Goal: Task Accomplishment & Management: Manage account settings

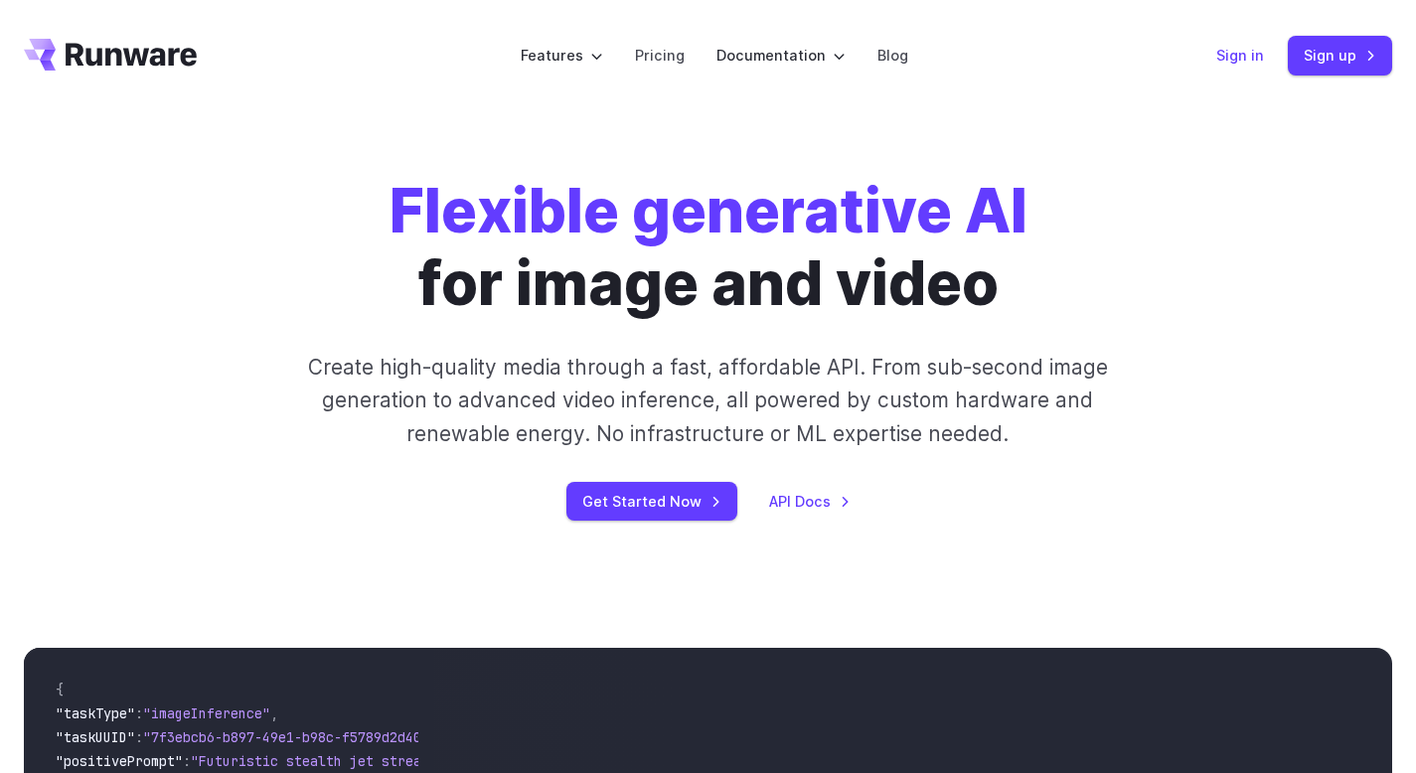
click at [1253, 54] on link "Sign in" at bounding box center [1240, 55] width 48 height 23
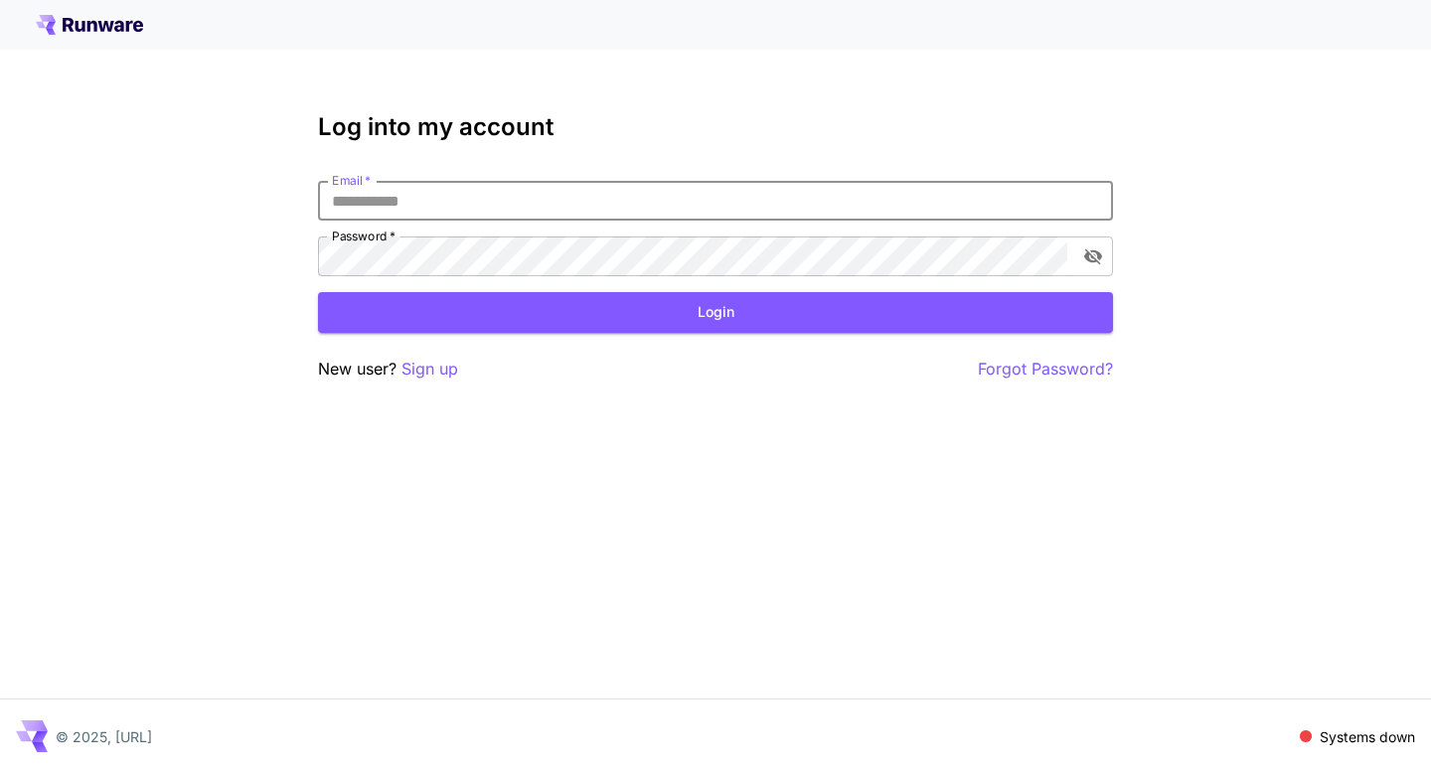
click at [481, 208] on input "Email   *" at bounding box center [715, 201] width 795 height 40
click at [326, 488] on div "Log into my account Email   * Email   * Password   * Password   * Login New use…" at bounding box center [715, 386] width 1431 height 773
click at [441, 374] on p "Sign up" at bounding box center [429, 369] width 57 height 25
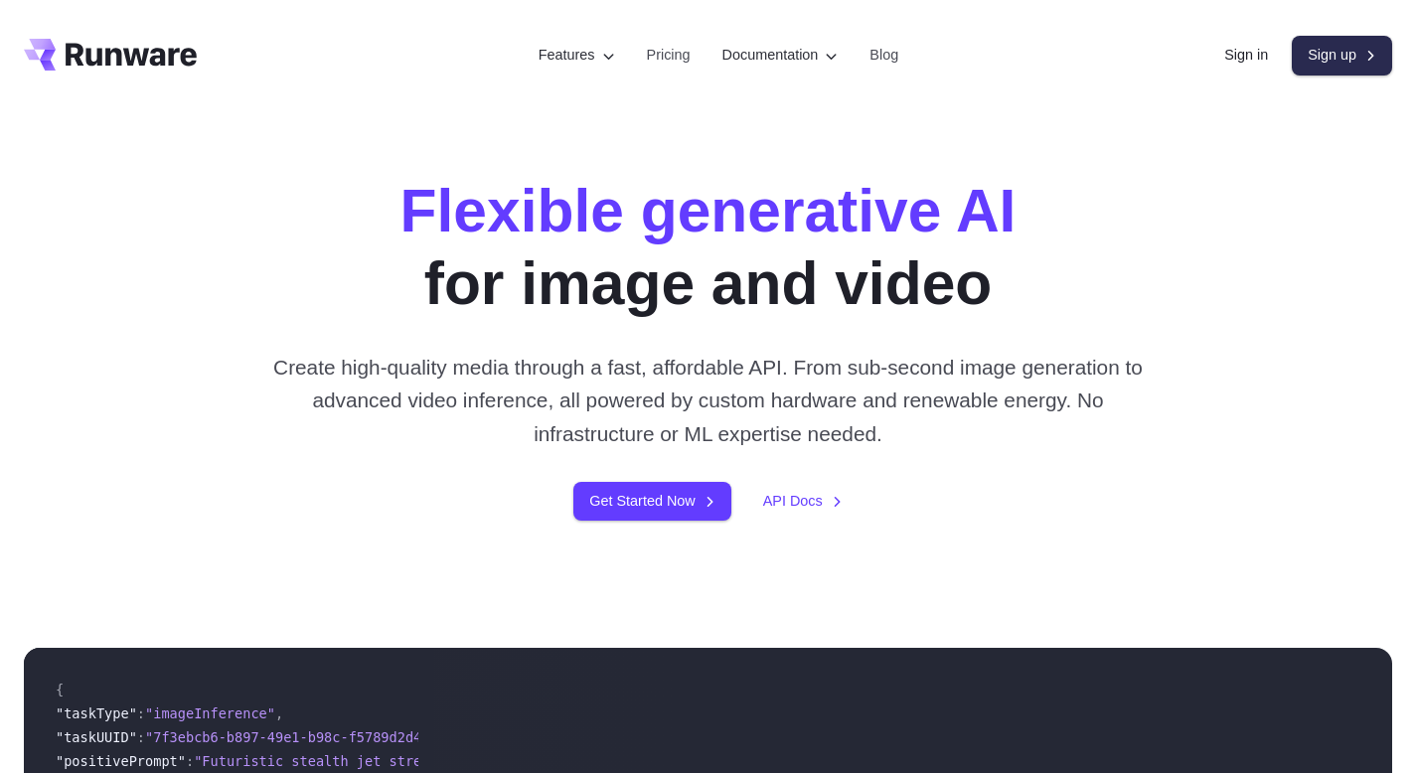
click at [1331, 54] on link "Sign up" at bounding box center [1341, 55] width 100 height 39
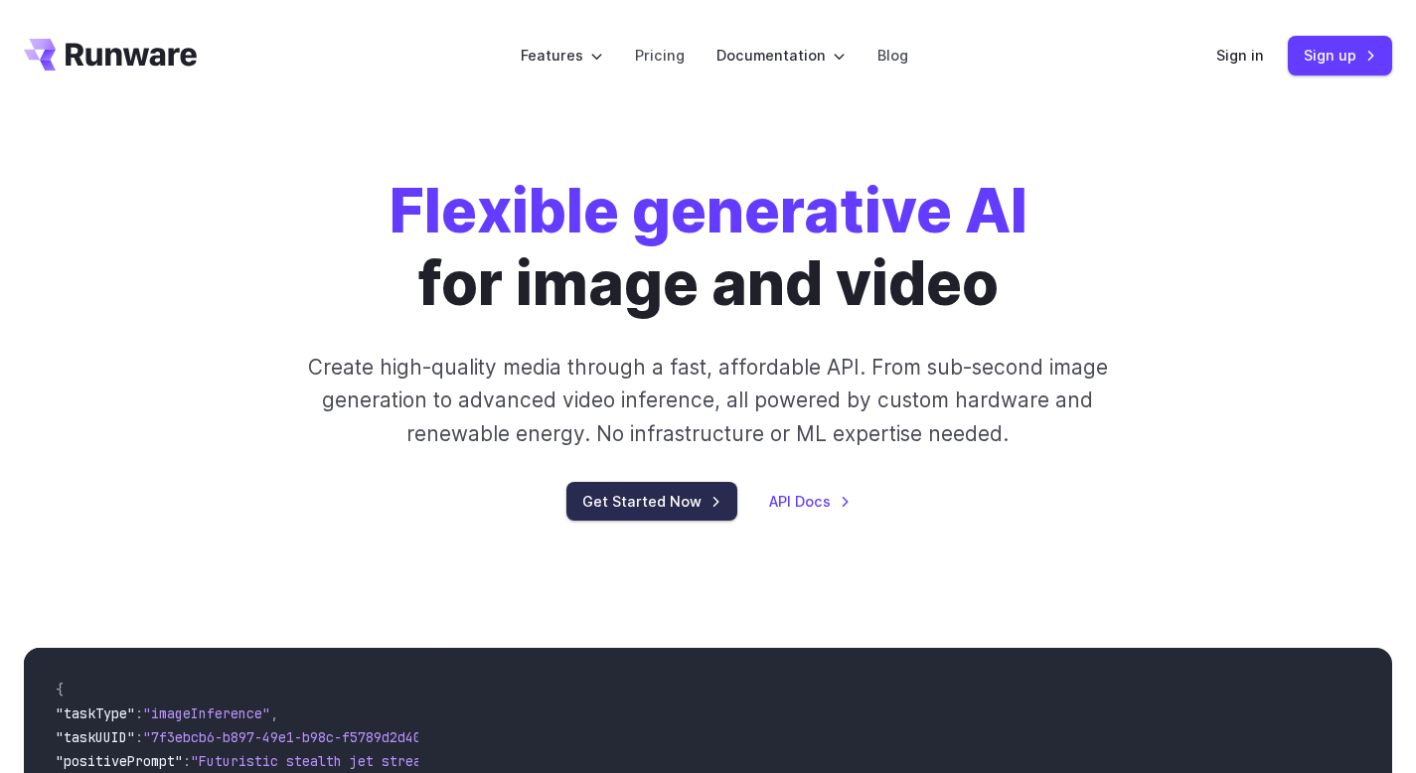
click at [660, 504] on link "Get Started Now" at bounding box center [651, 501] width 171 height 39
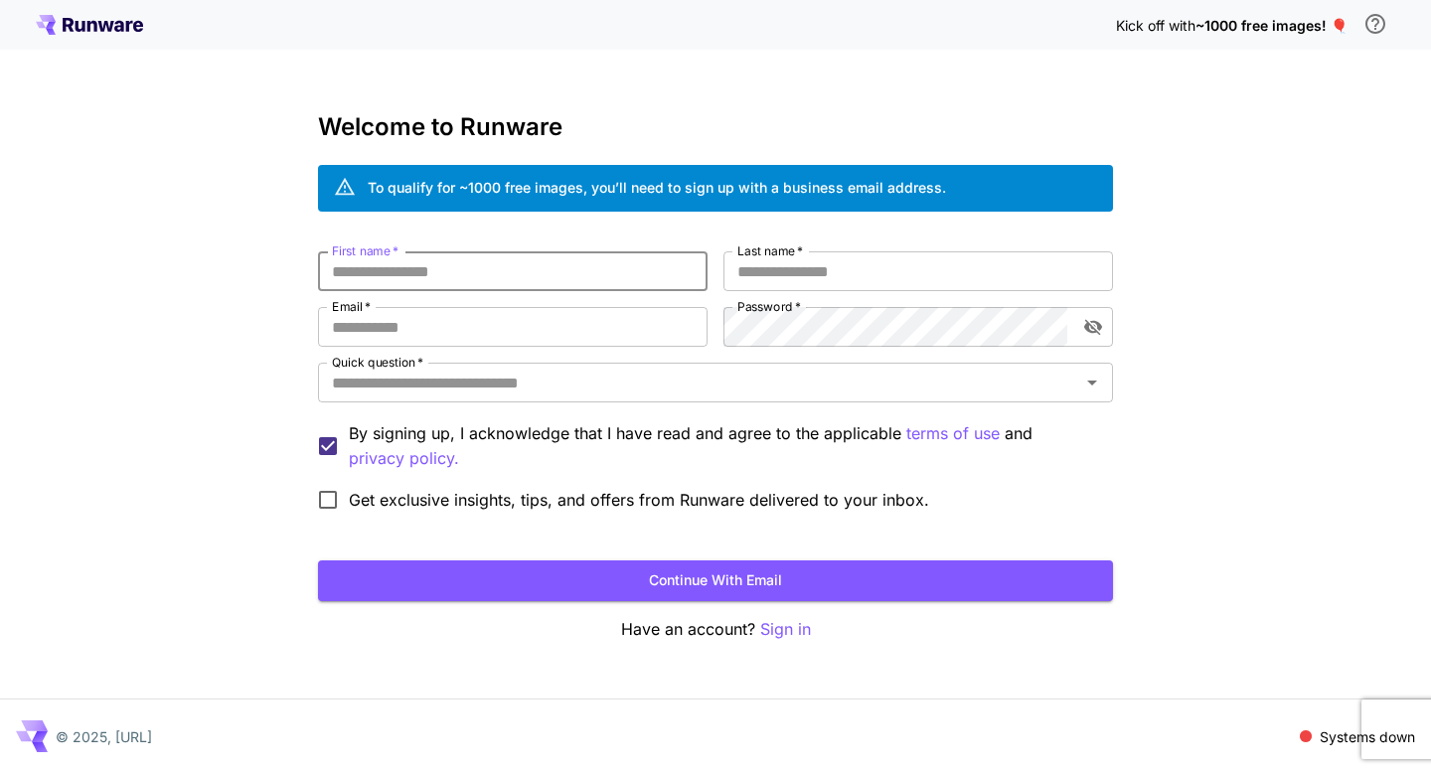
click at [517, 269] on input "First name   *" at bounding box center [512, 271] width 389 height 40
type input "******"
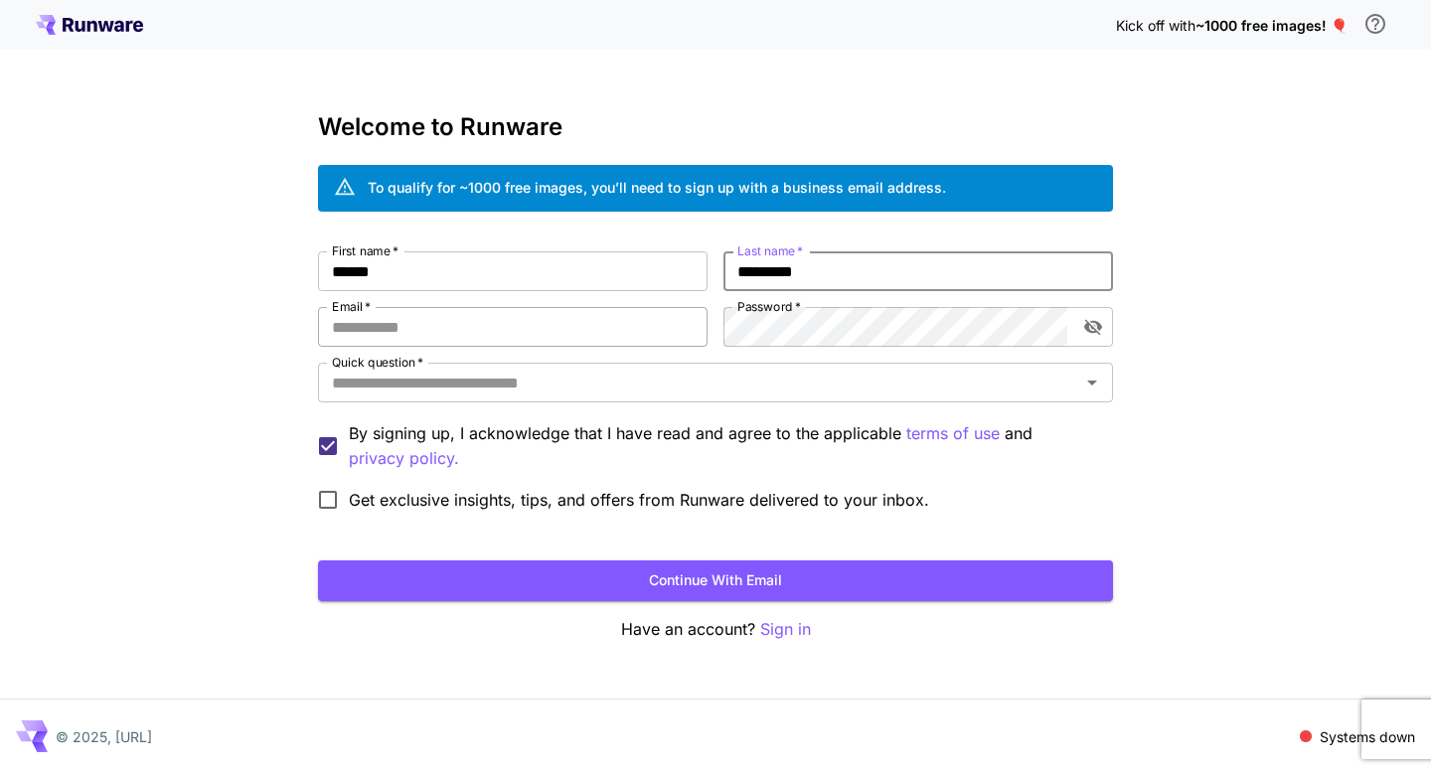
type input "*********"
click at [365, 326] on input "Email   *" at bounding box center [512, 327] width 389 height 40
type input "**********"
click at [1091, 329] on icon "toggle password visibility" at bounding box center [1093, 327] width 20 height 20
click at [511, 384] on input "Quick question   *" at bounding box center [699, 383] width 750 height 28
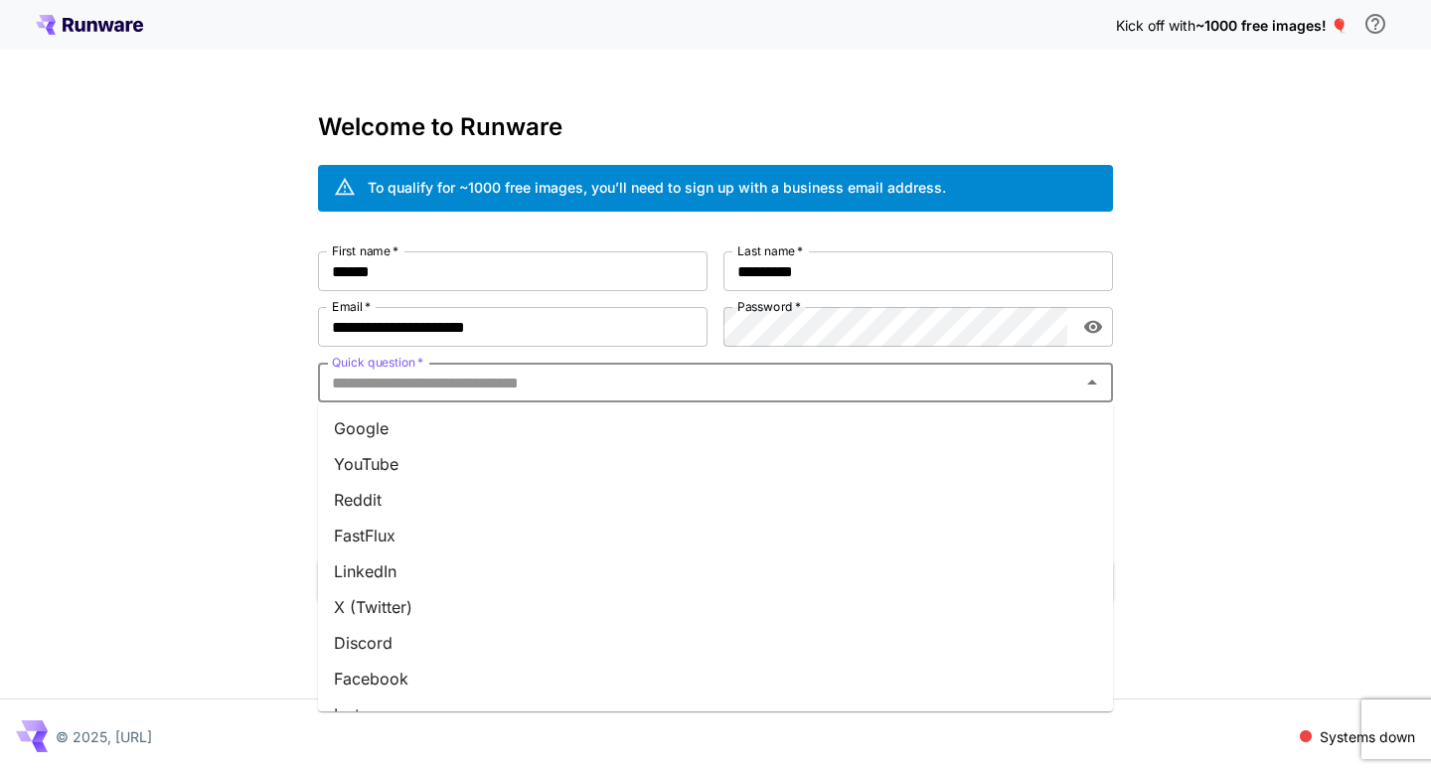
click at [428, 426] on li "Google" at bounding box center [715, 428] width 795 height 36
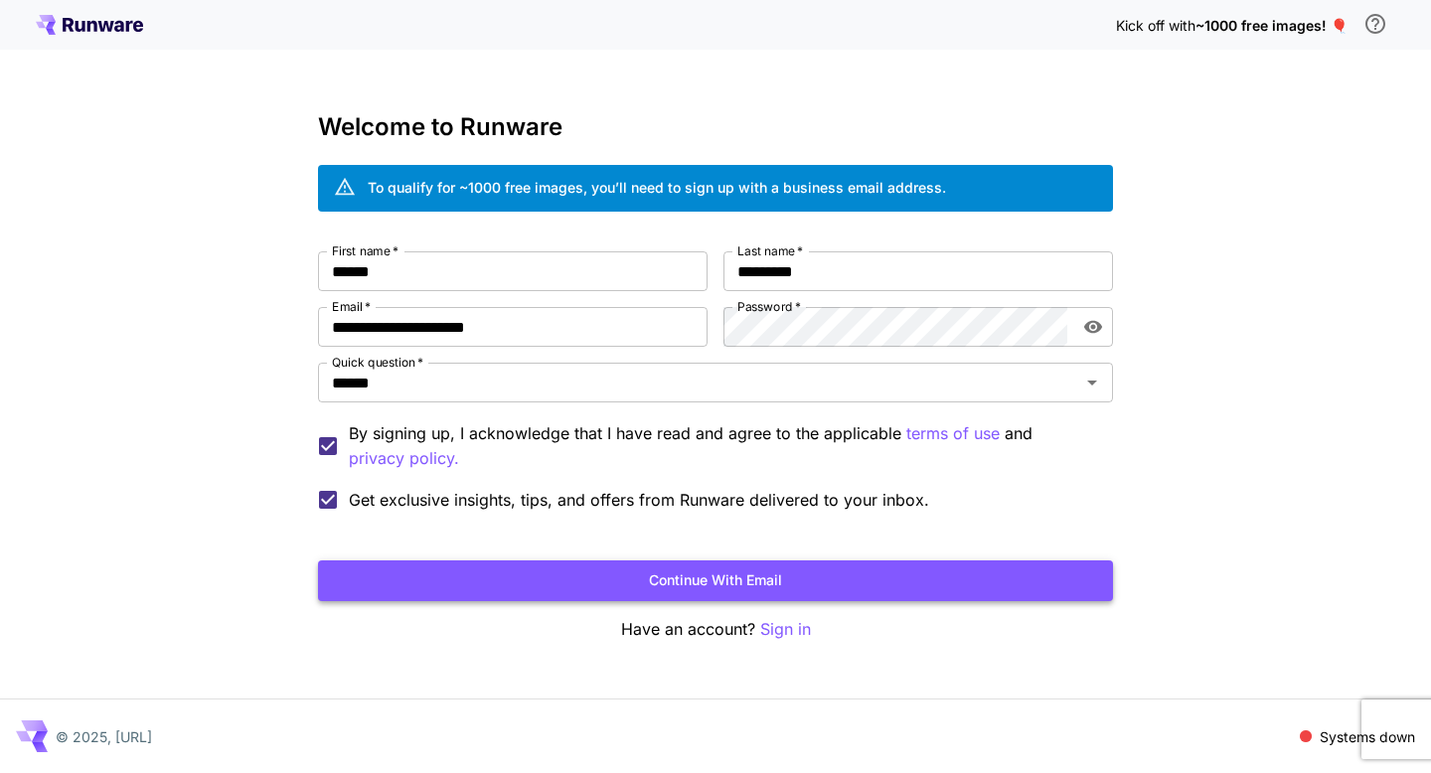
click at [443, 574] on button "Continue with email" at bounding box center [715, 580] width 795 height 41
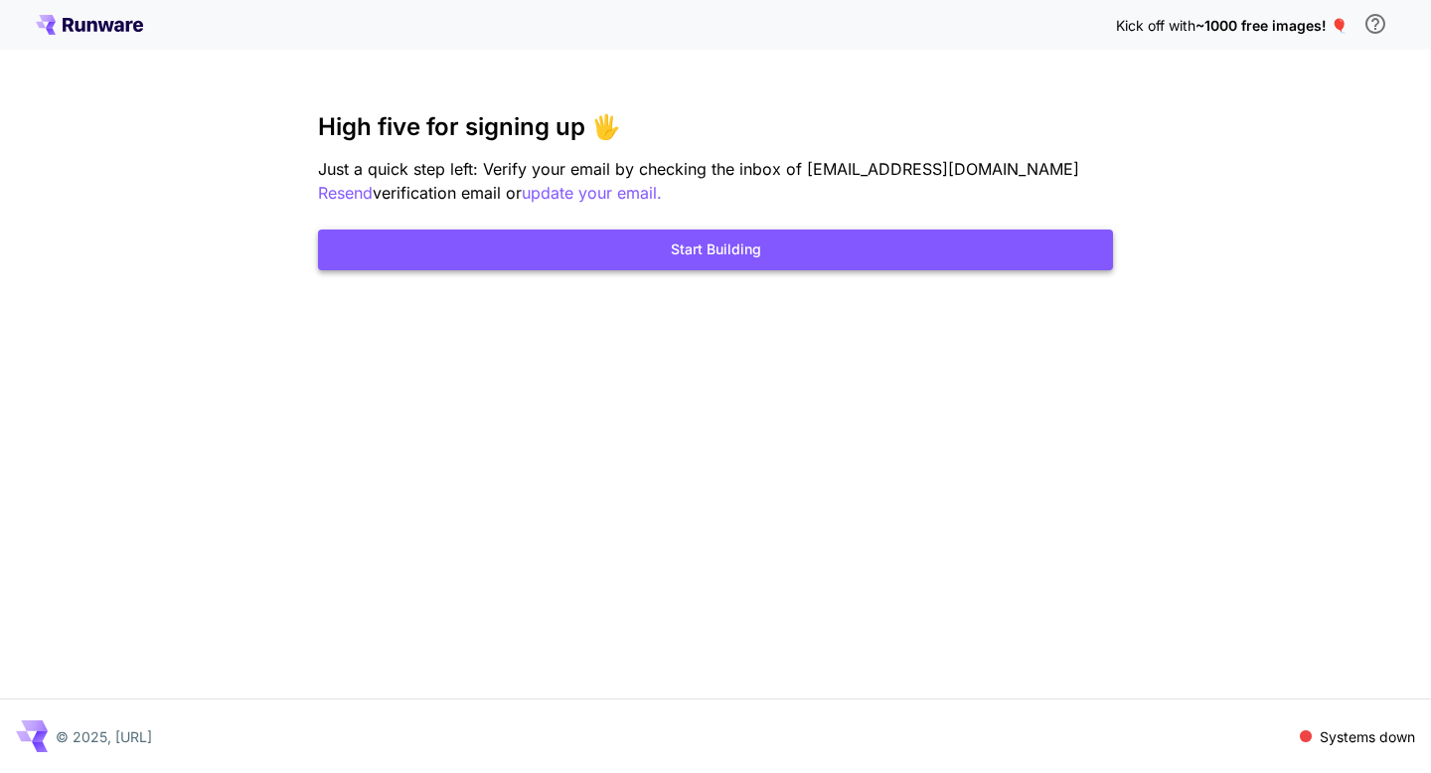
click at [559, 246] on button "Start Building" at bounding box center [715, 249] width 795 height 41
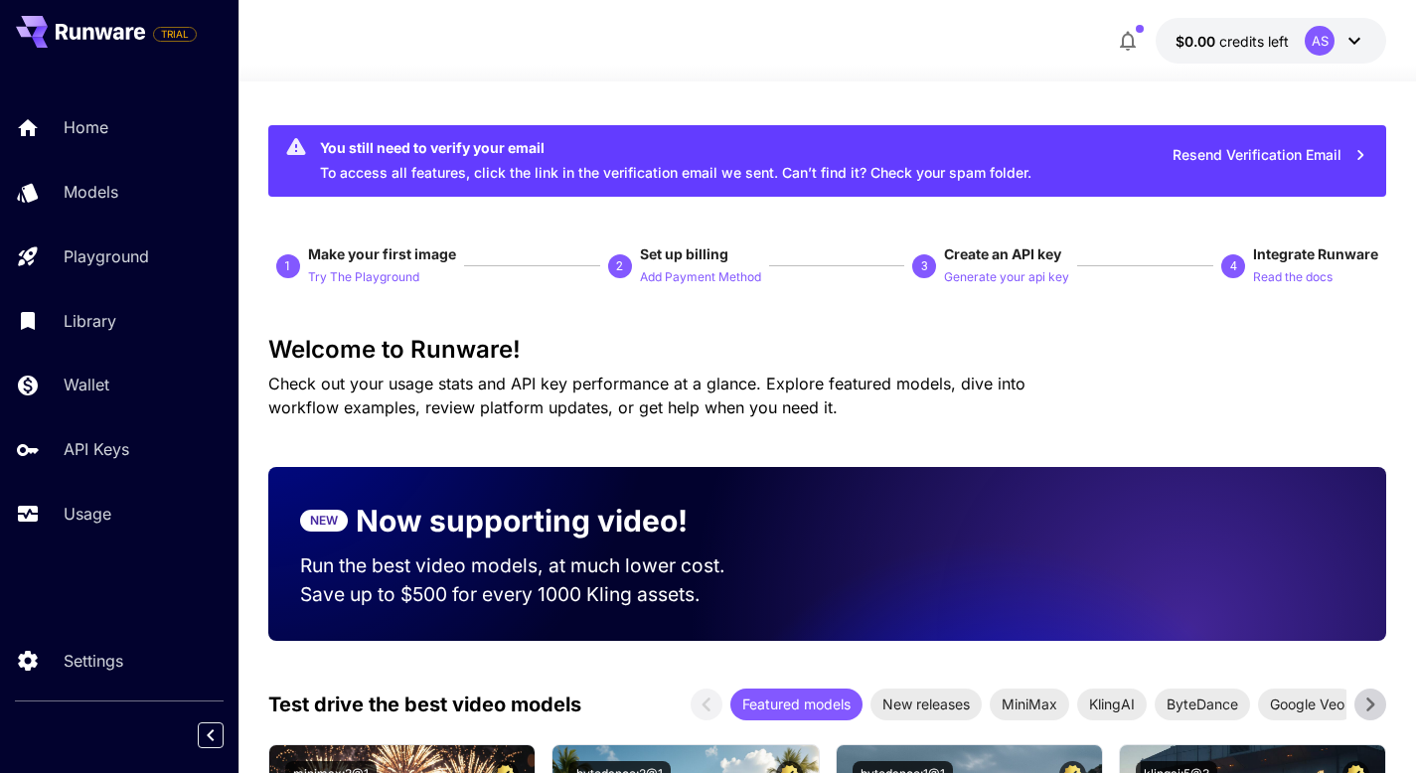
click at [1341, 44] on div "AS" at bounding box center [1335, 41] width 62 height 30
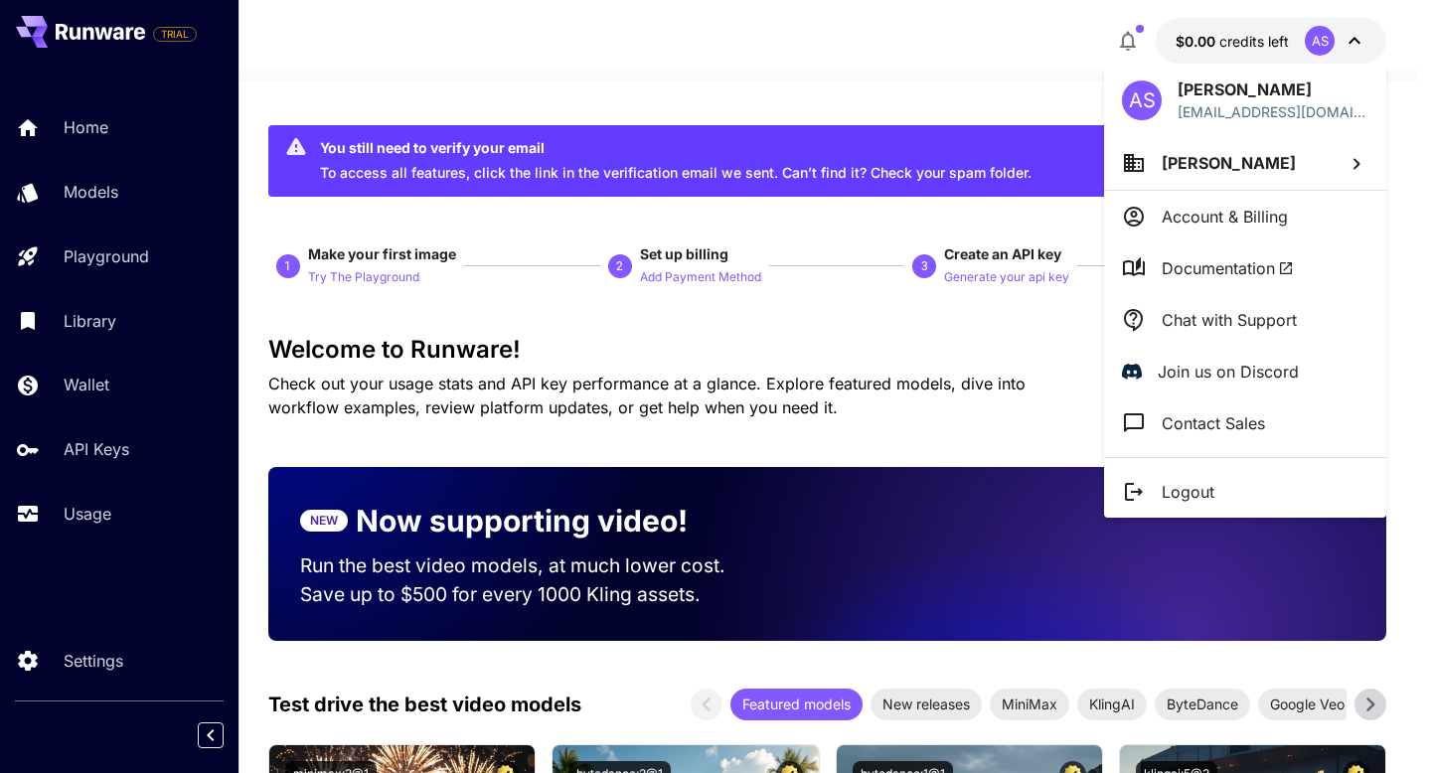
click at [1230, 219] on p "Account & Billing" at bounding box center [1224, 217] width 126 height 24
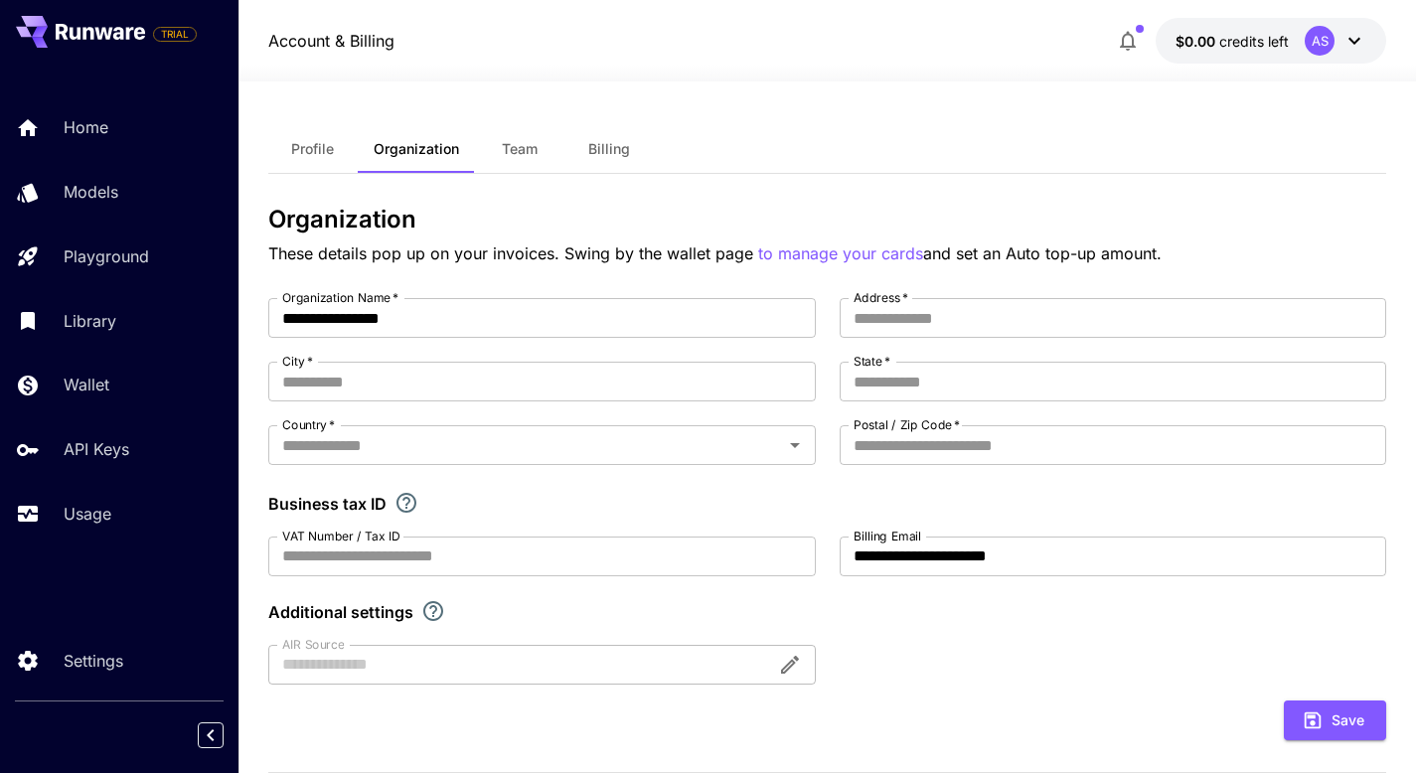
click at [616, 139] on button "Billing" at bounding box center [608, 149] width 89 height 48
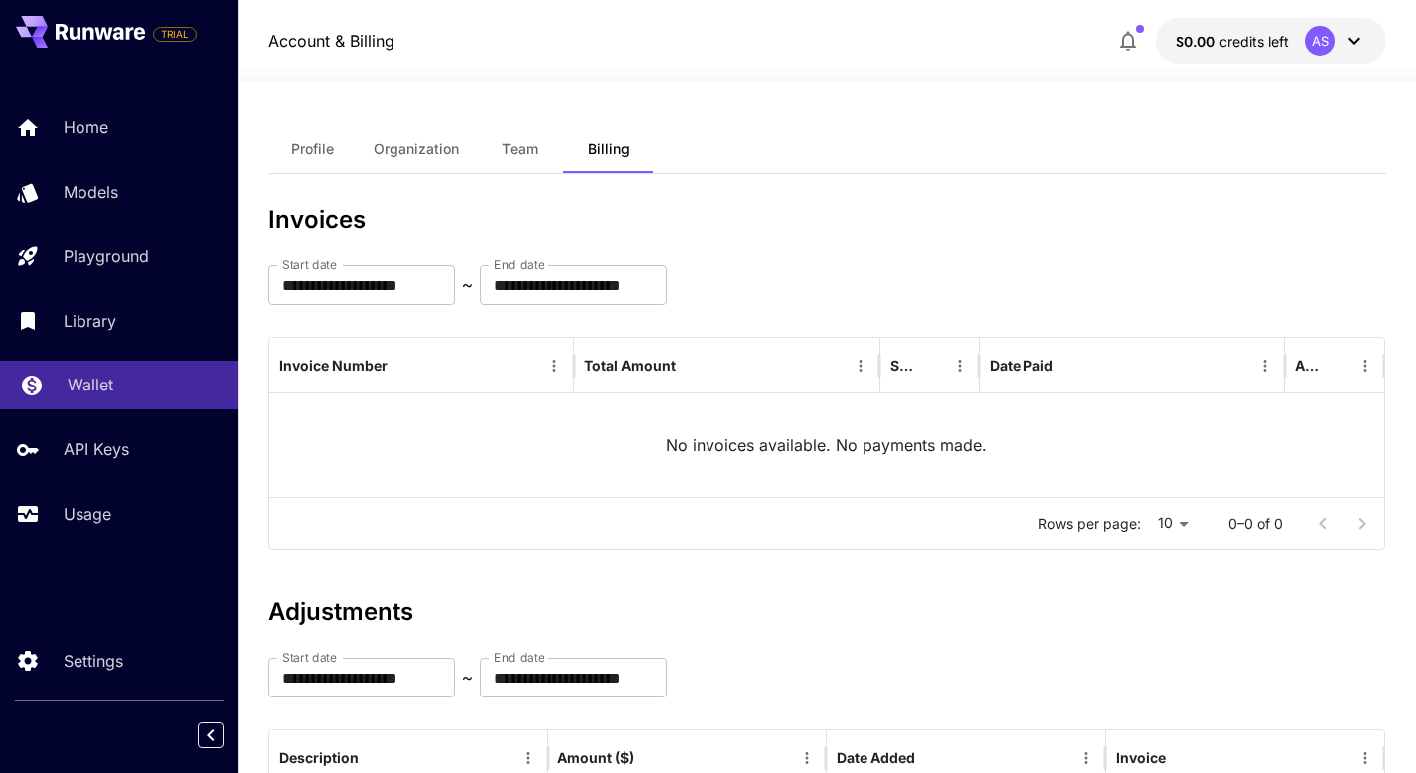
click at [80, 387] on p "Wallet" at bounding box center [91, 385] width 46 height 24
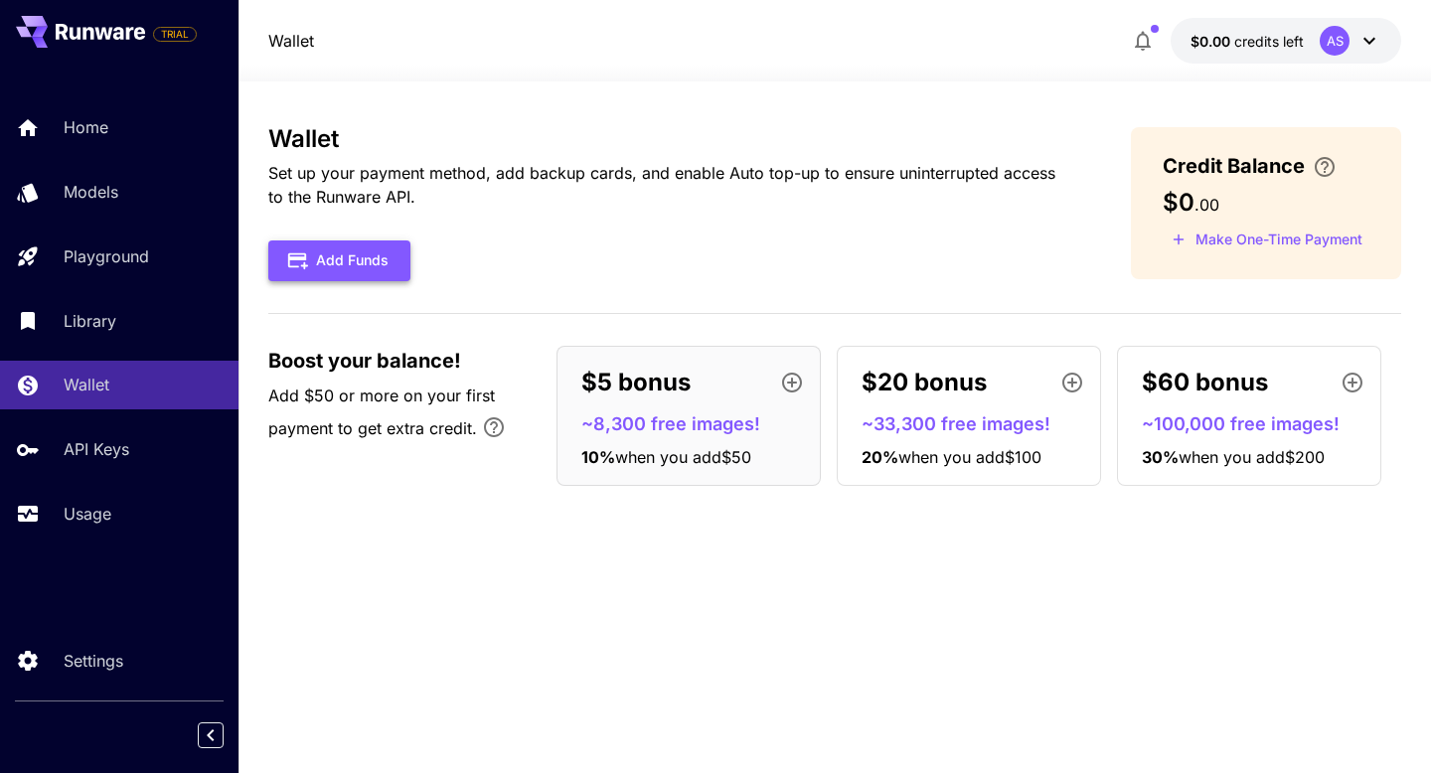
click at [336, 259] on button "Add Funds" at bounding box center [339, 260] width 142 height 41
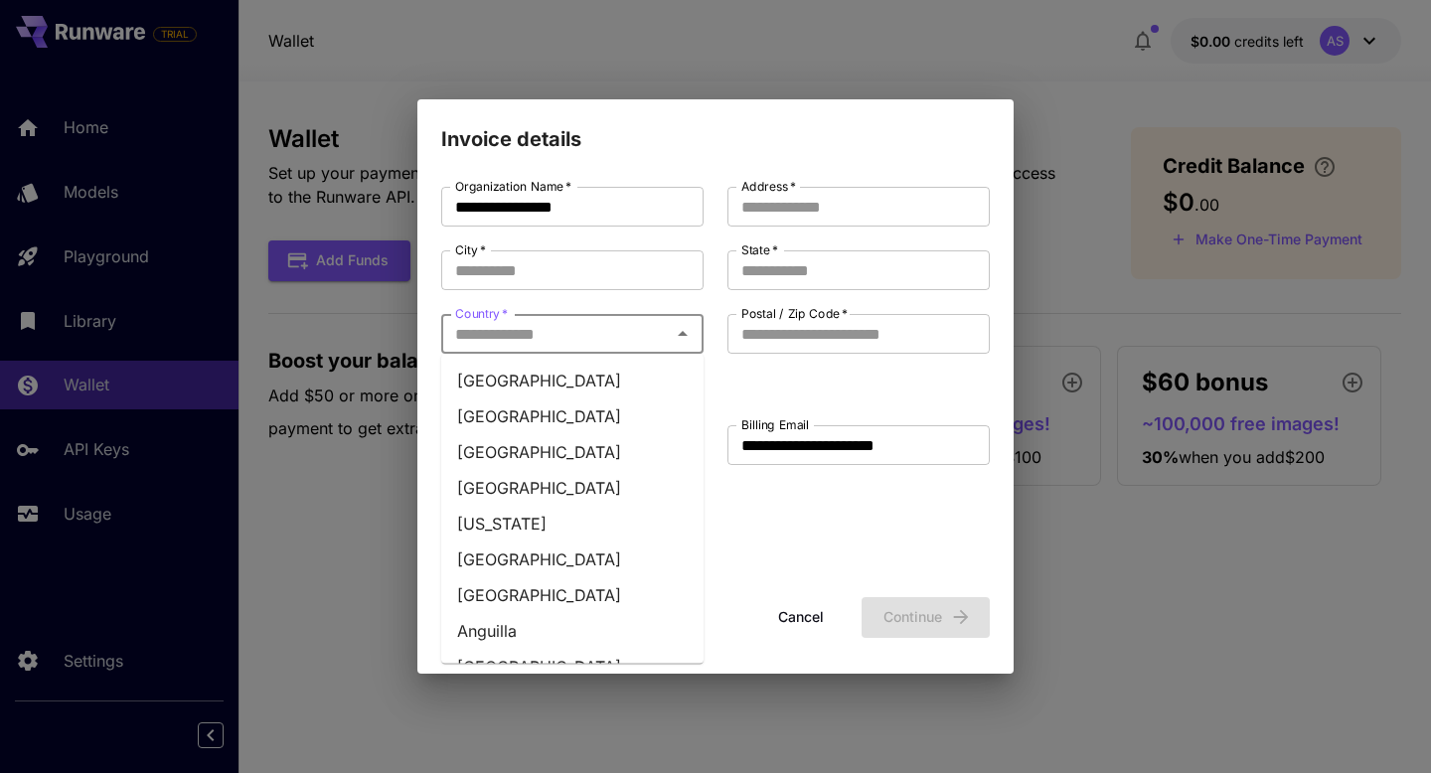
click at [565, 343] on input "Country   *" at bounding box center [556, 334] width 218 height 28
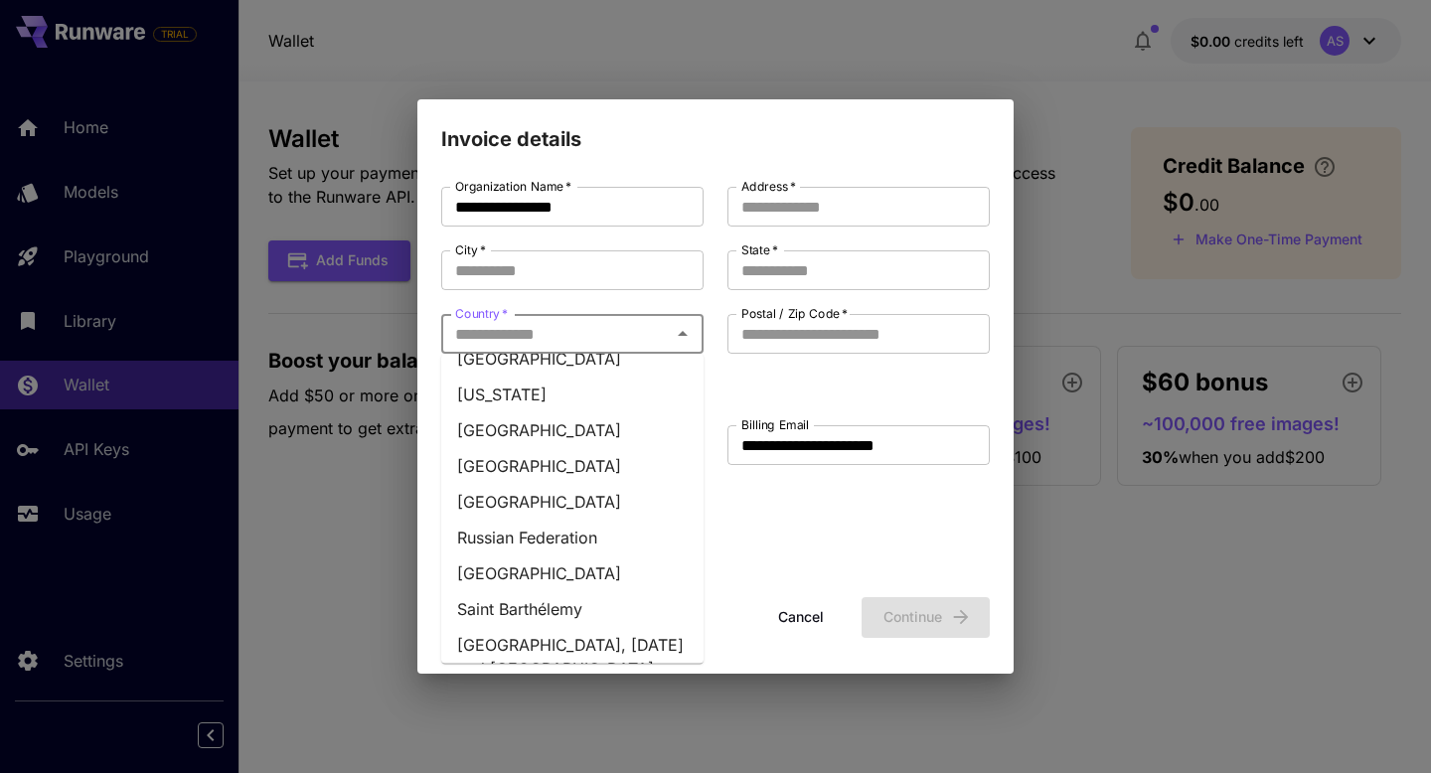
scroll to position [6731, 0]
click at [563, 522] on li "Russian Federation" at bounding box center [572, 540] width 262 height 36
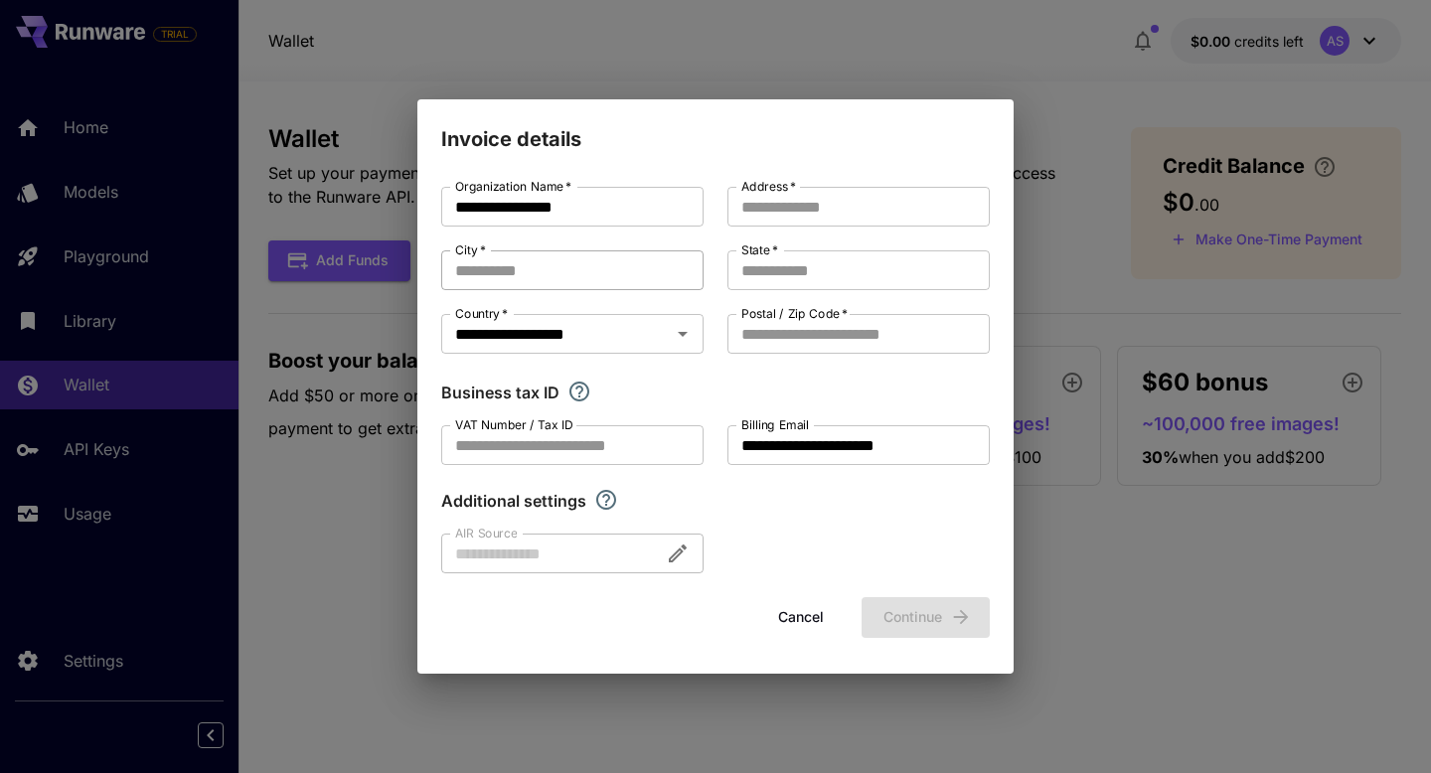
click at [549, 269] on input "City   *" at bounding box center [572, 270] width 262 height 40
type input "*"
type input "******"
click at [815, 266] on input "State   *" at bounding box center [858, 270] width 262 height 40
type input "******"
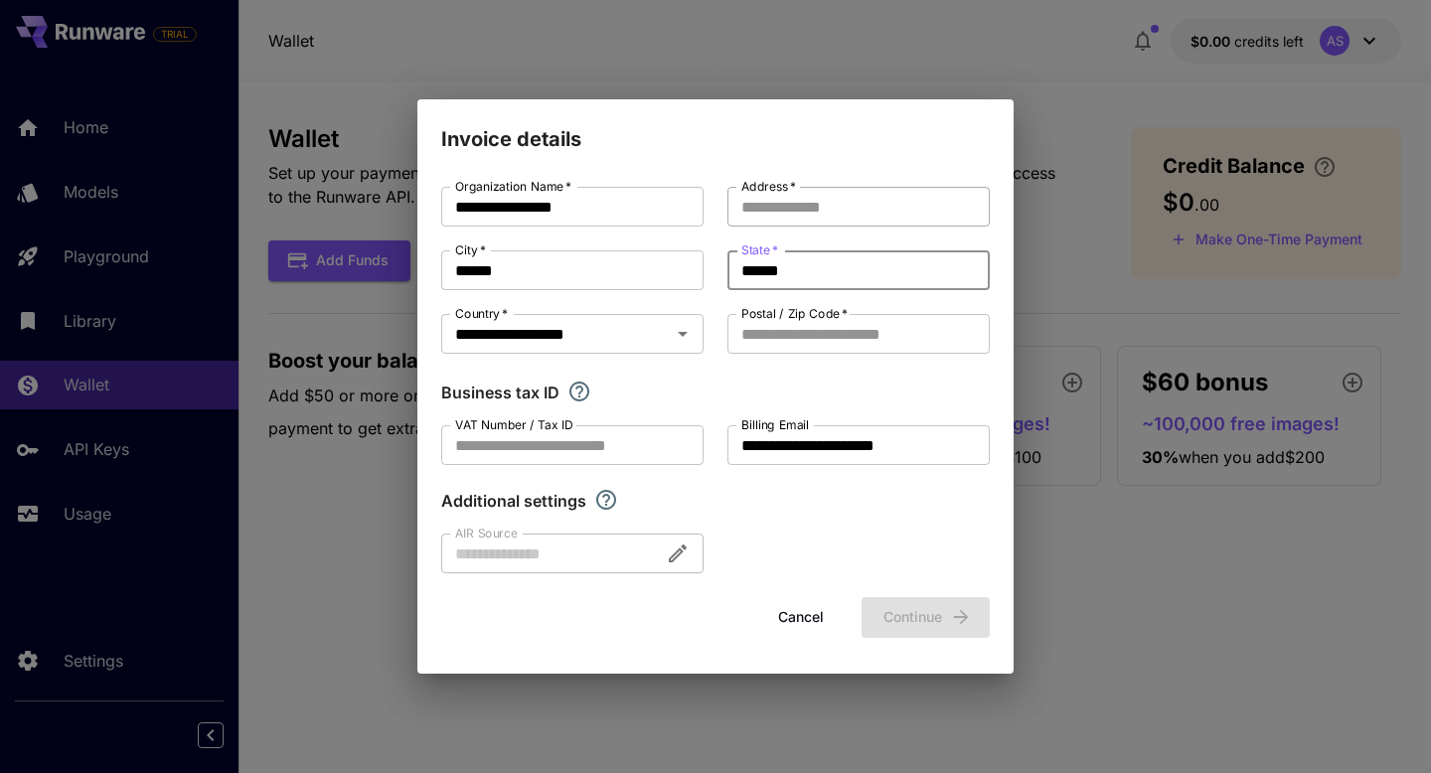
click at [808, 209] on input "Address   *" at bounding box center [858, 207] width 262 height 40
type input "********"
click at [780, 340] on input "Postal / Zip Code   *" at bounding box center [858, 334] width 262 height 40
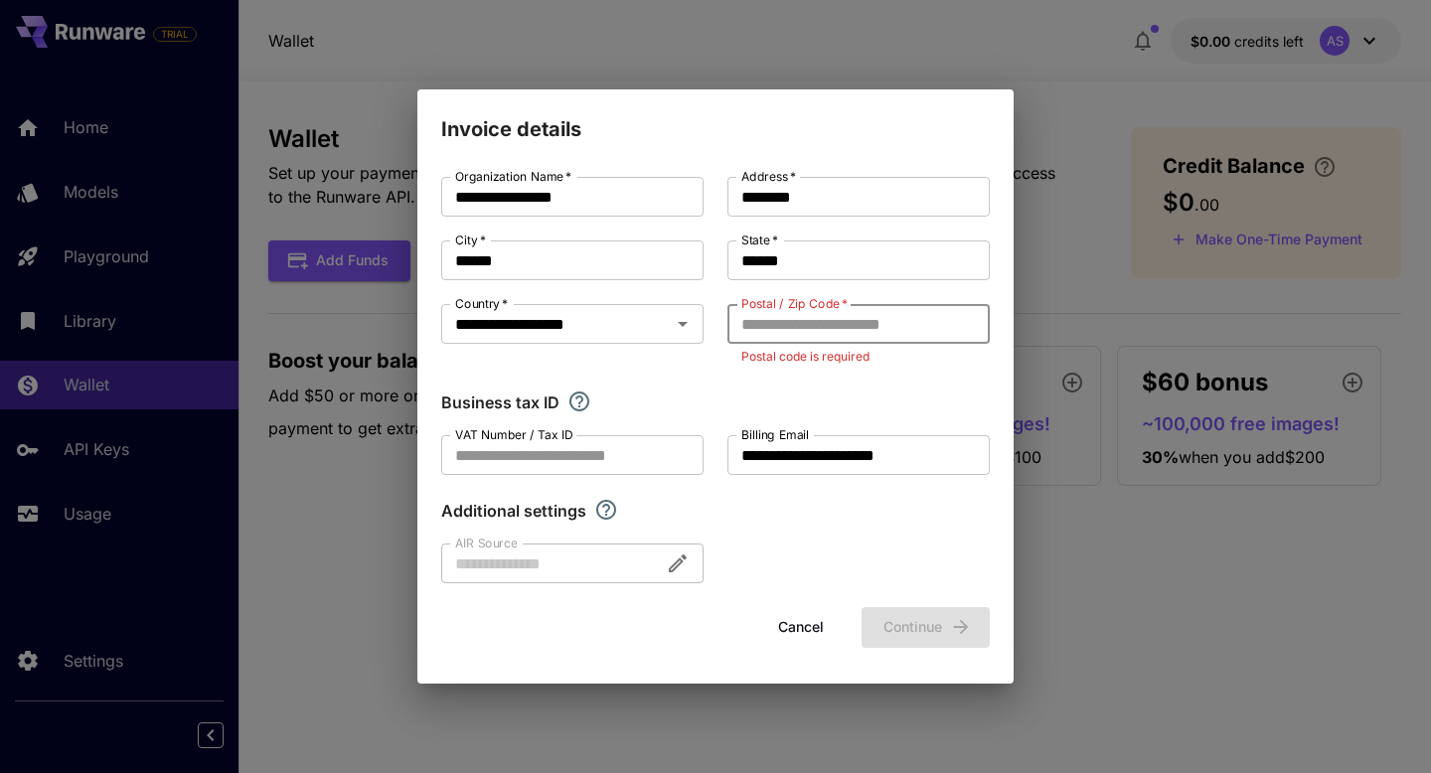
click at [803, 321] on input "Postal / Zip Code   *" at bounding box center [858, 324] width 262 height 40
paste input "******"
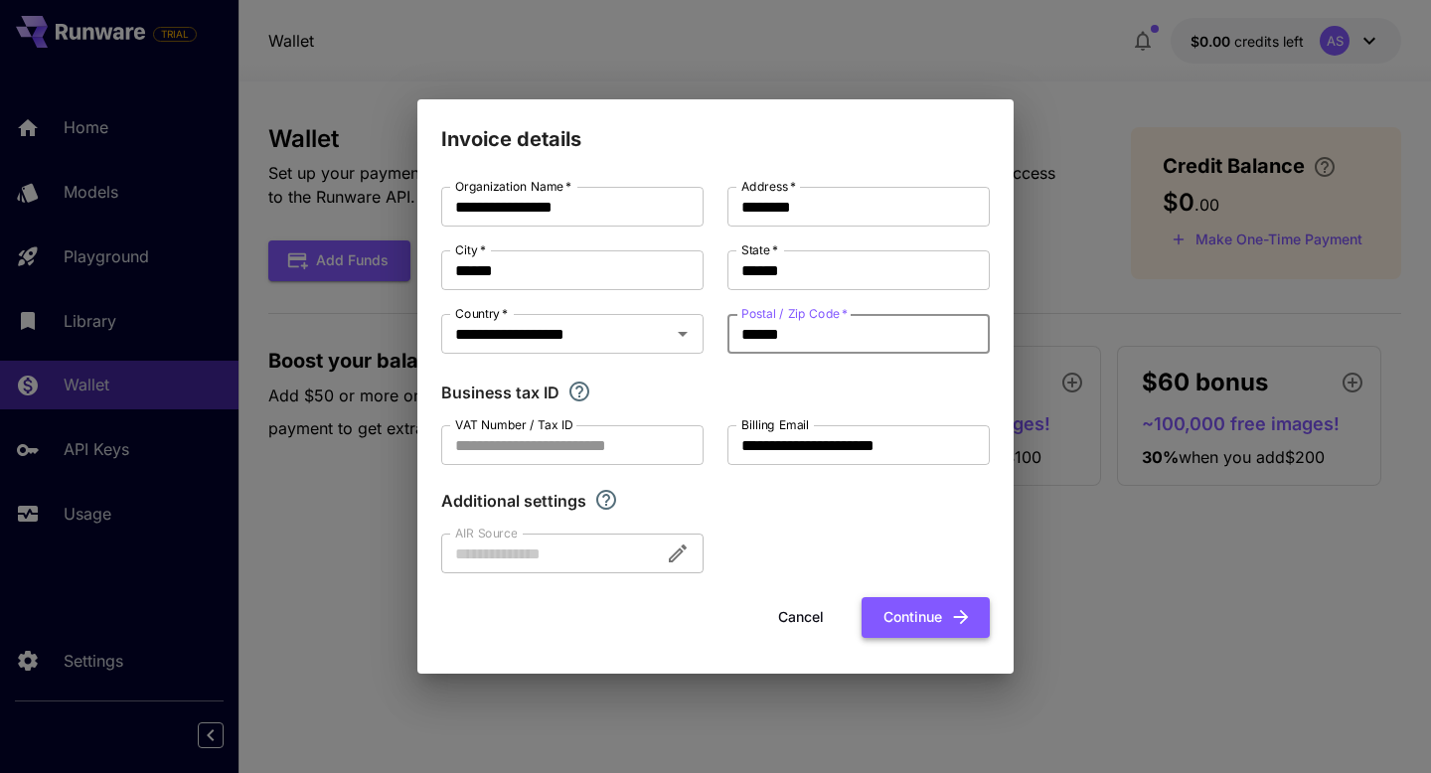
type input "******"
click at [900, 615] on button "Continue" at bounding box center [925, 617] width 128 height 41
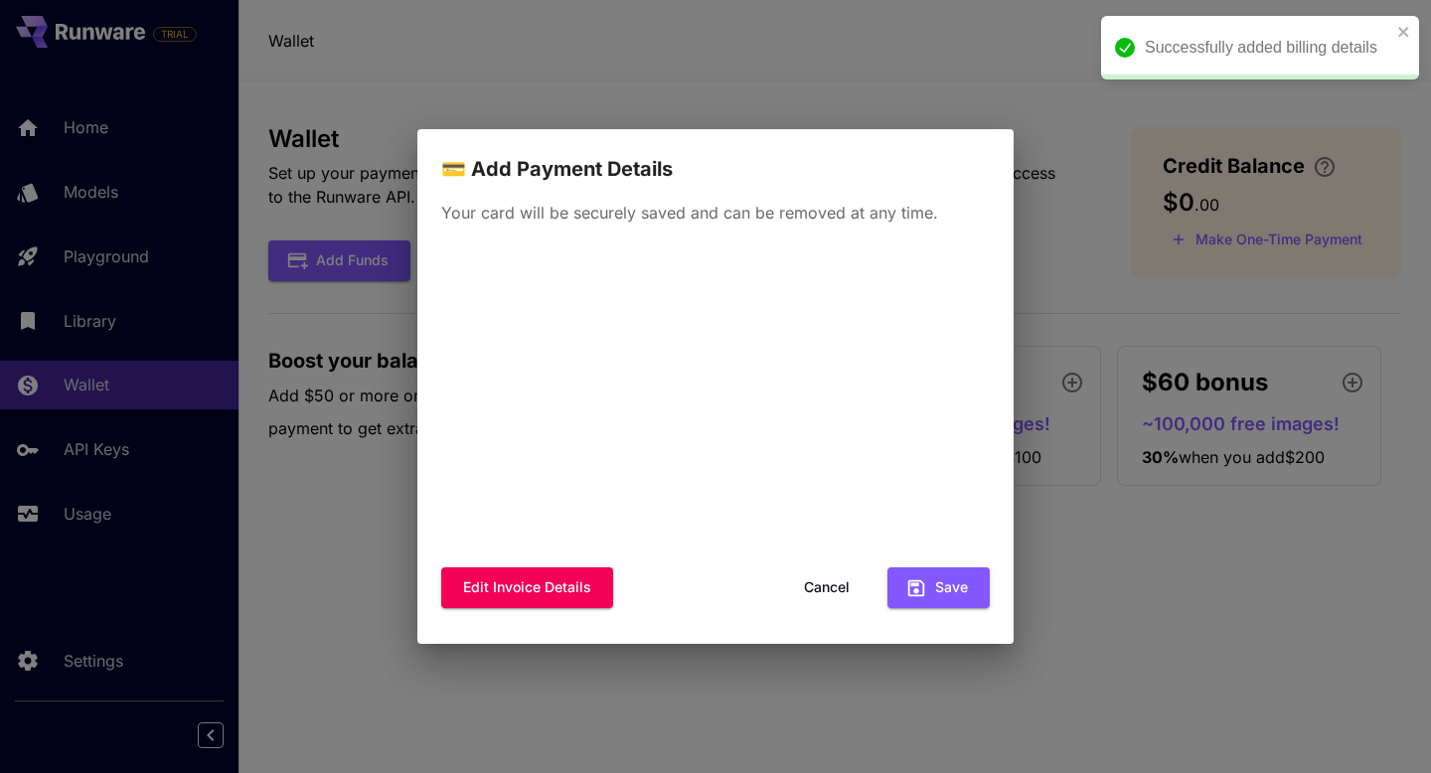
click at [1135, 583] on div "💳 Add Payment Details Your card will be securely saved and can be removed at an…" at bounding box center [715, 386] width 1431 height 773
click at [823, 579] on button "Cancel" at bounding box center [826, 587] width 89 height 41
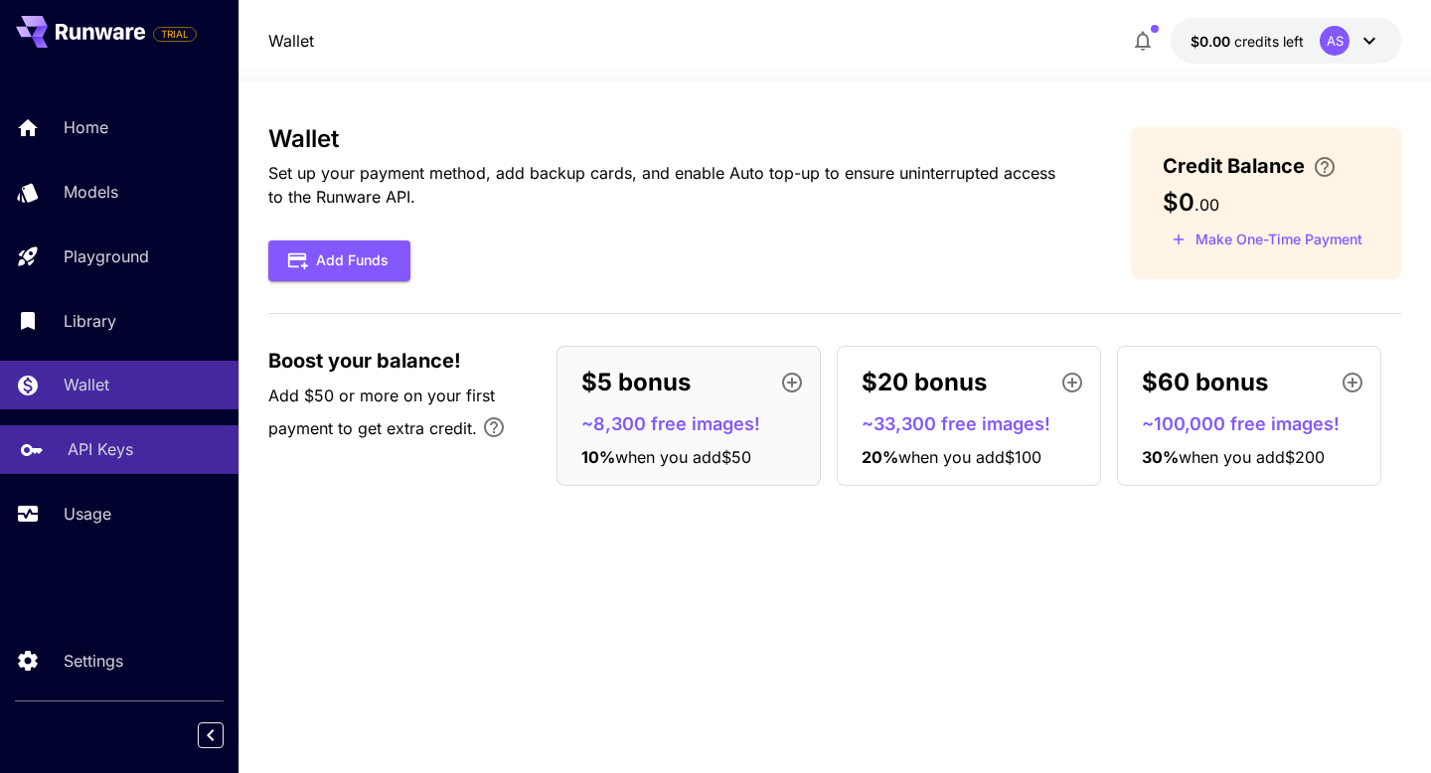
click at [131, 466] on link "API Keys" at bounding box center [119, 449] width 238 height 49
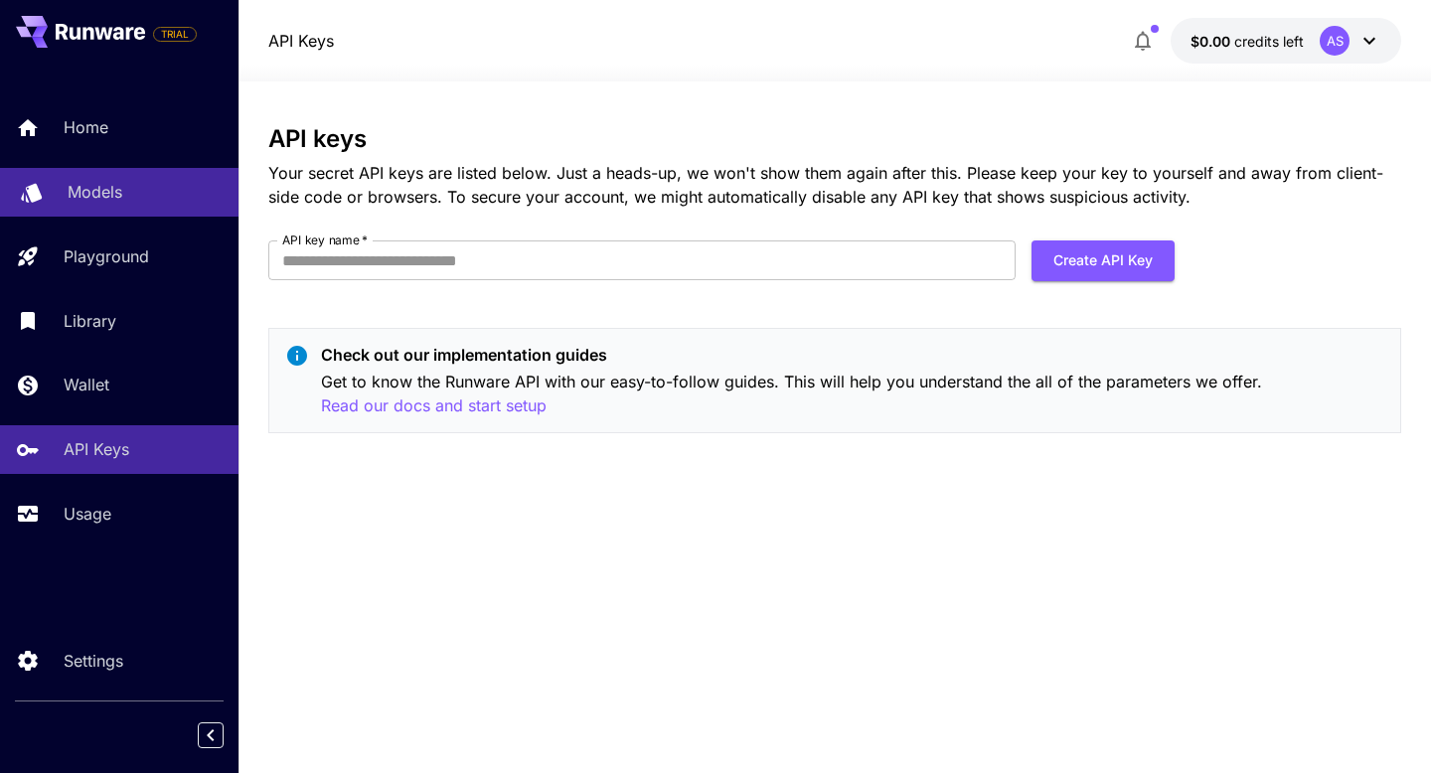
click at [124, 188] on div "Models" at bounding box center [145, 192] width 155 height 24
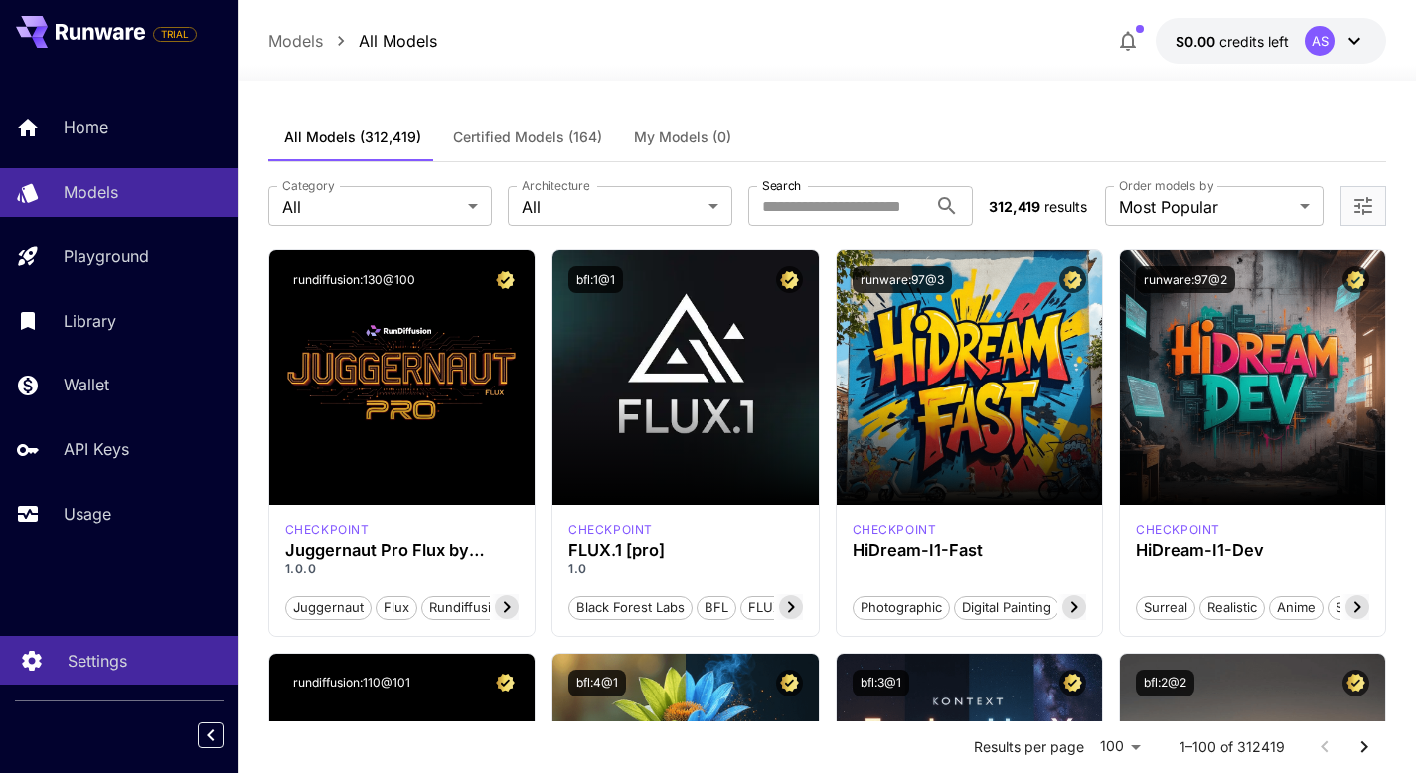
click at [127, 651] on p "Settings" at bounding box center [98, 661] width 60 height 24
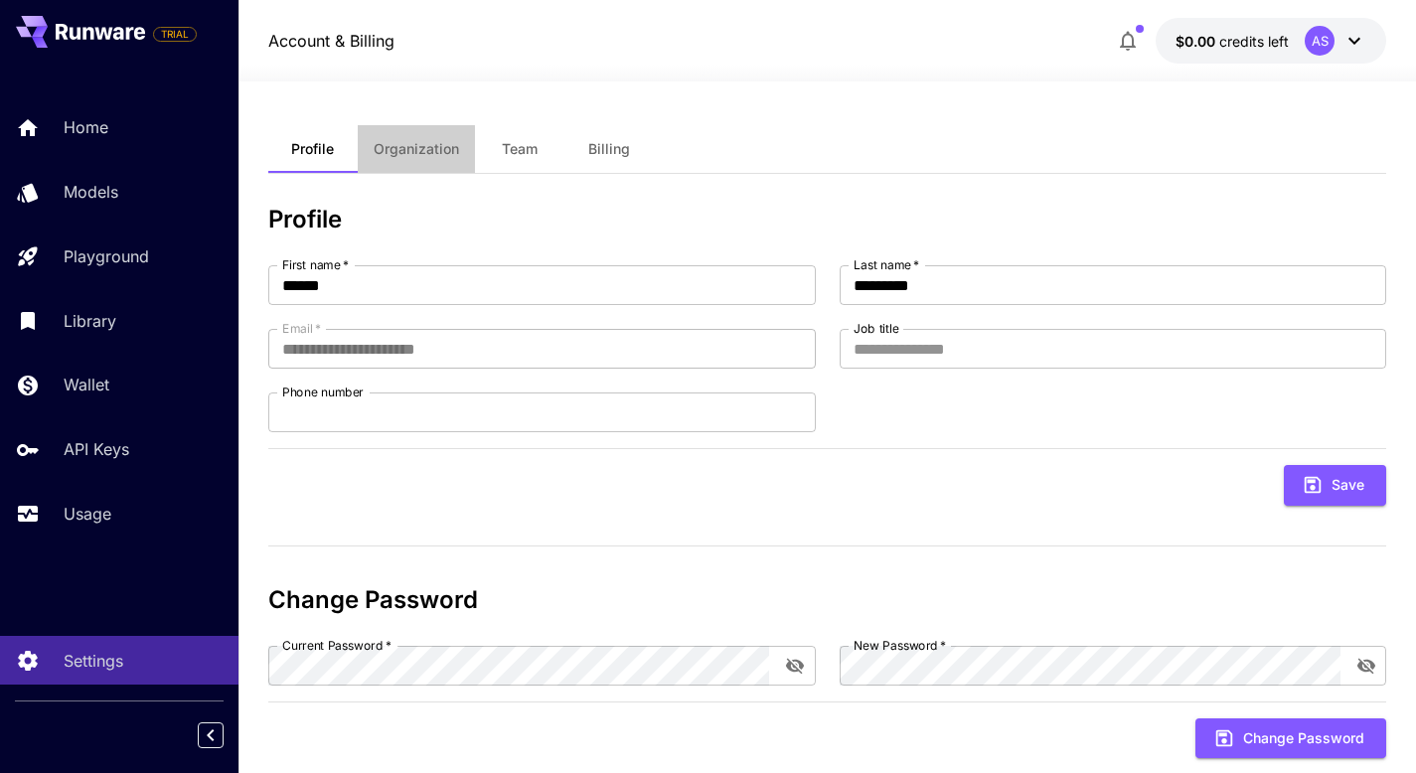
click at [409, 152] on span "Organization" at bounding box center [416, 149] width 85 height 18
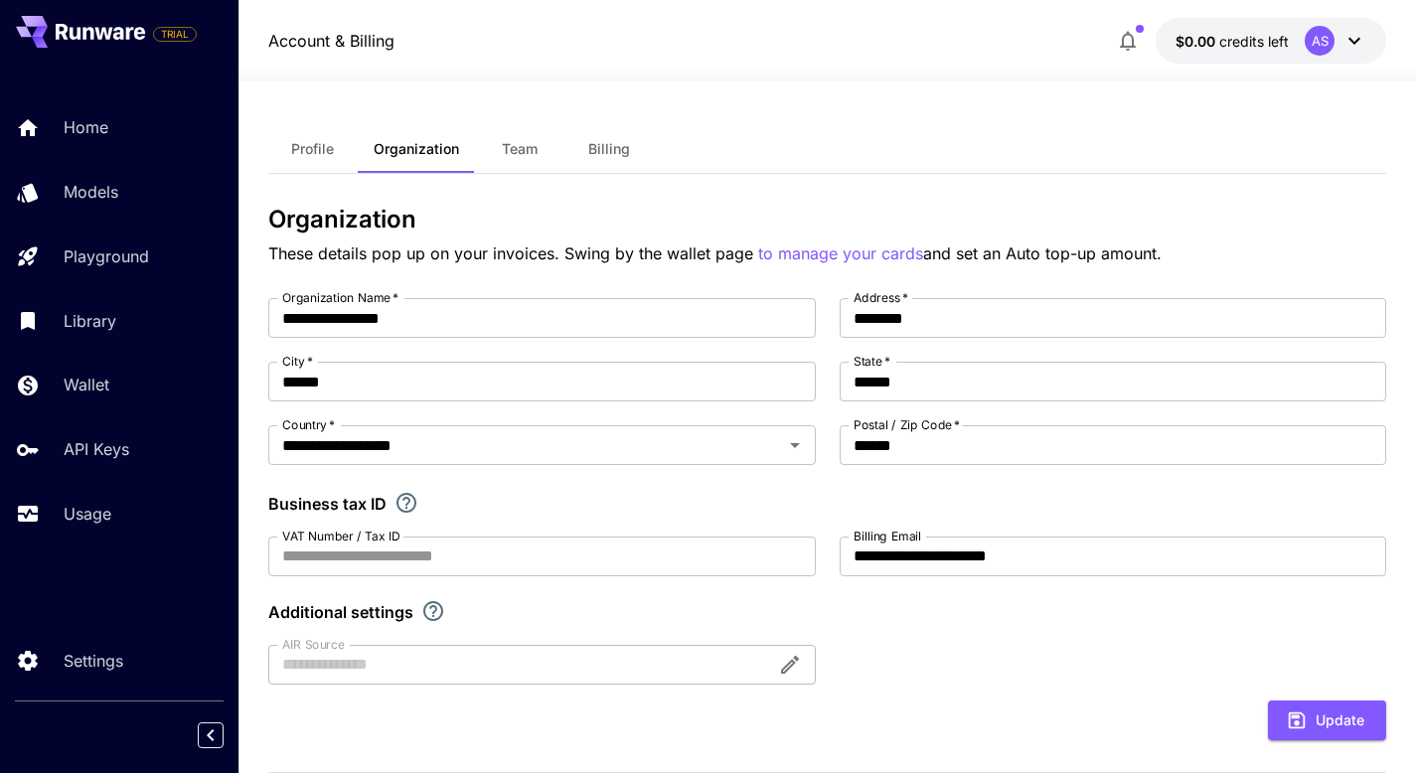
click at [516, 151] on span "Team" at bounding box center [520, 149] width 36 height 18
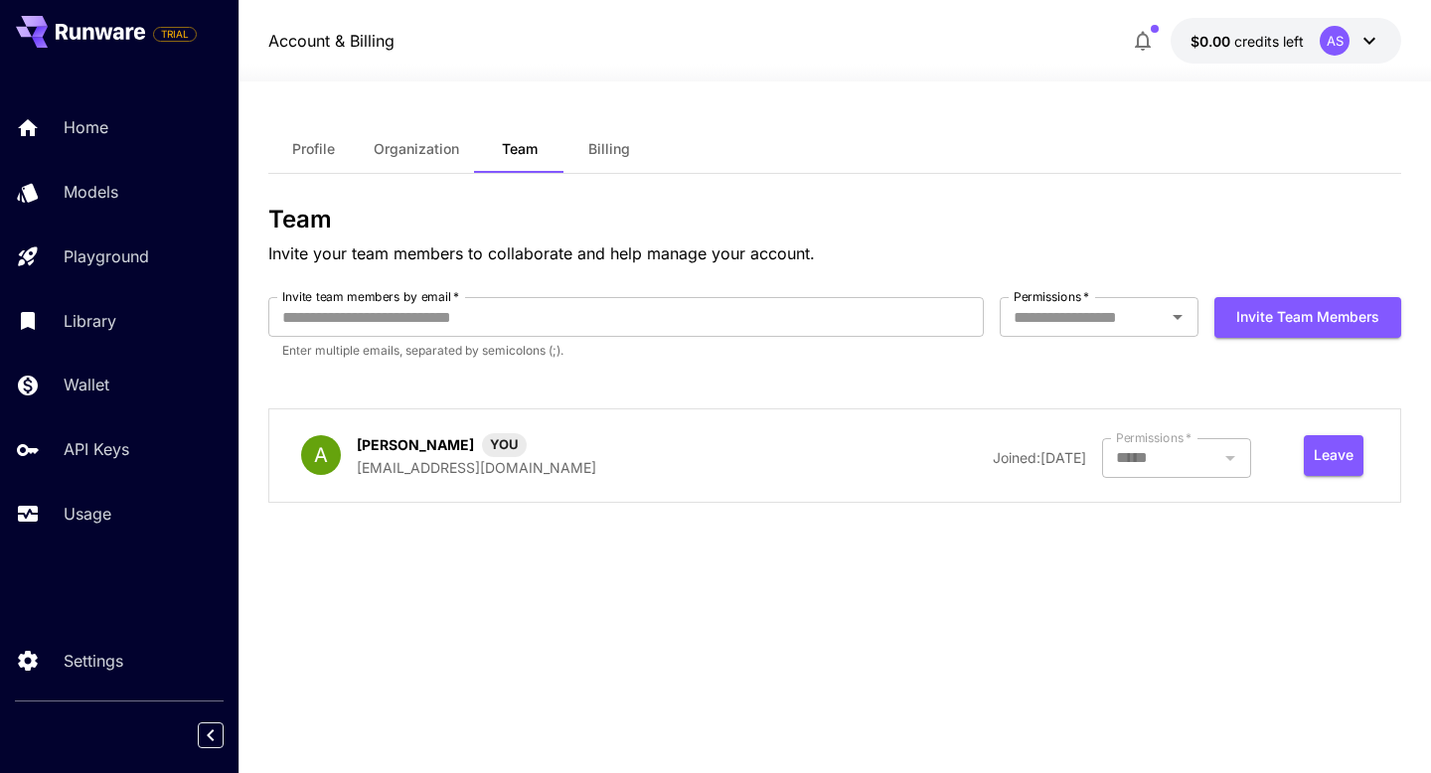
click at [318, 150] on span "Profile" at bounding box center [313, 149] width 43 height 18
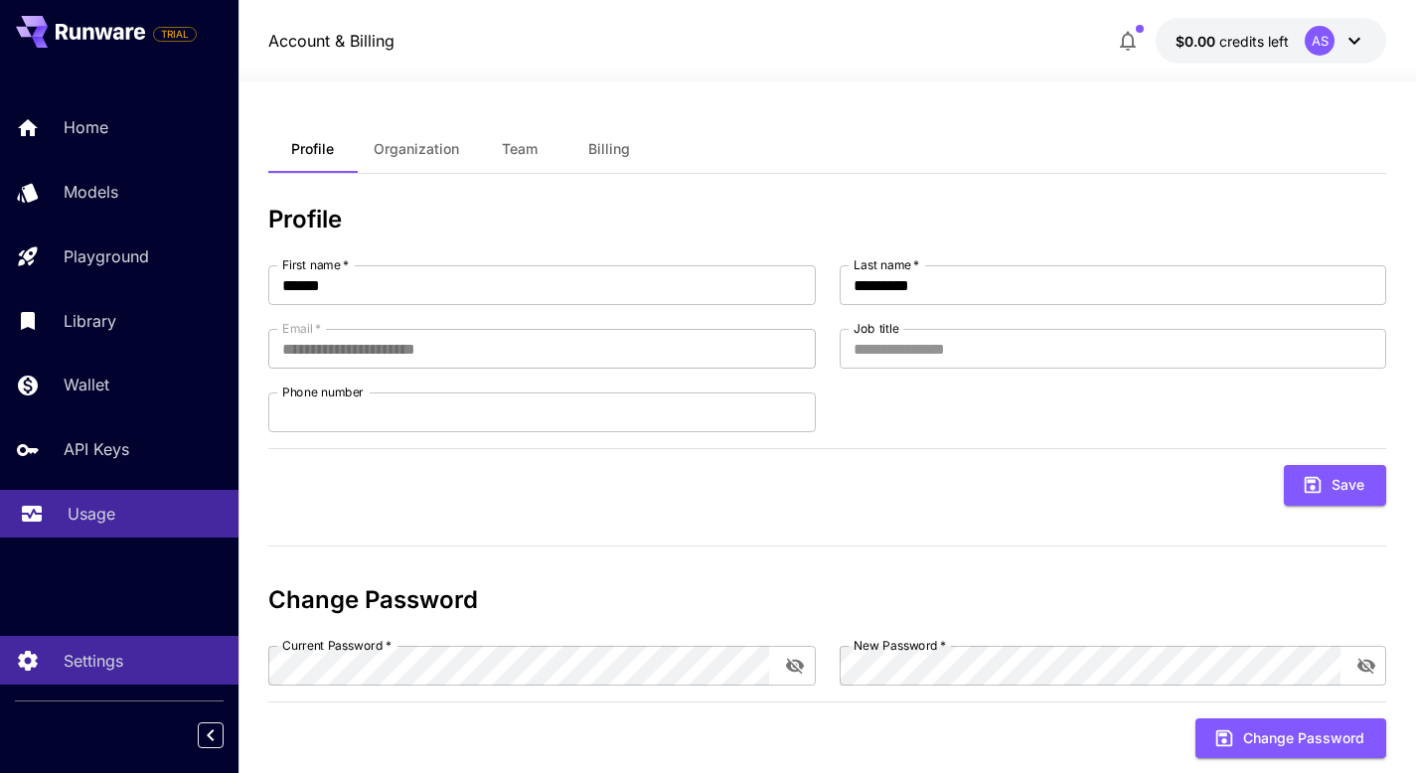
click at [95, 523] on p "Usage" at bounding box center [92, 514] width 48 height 24
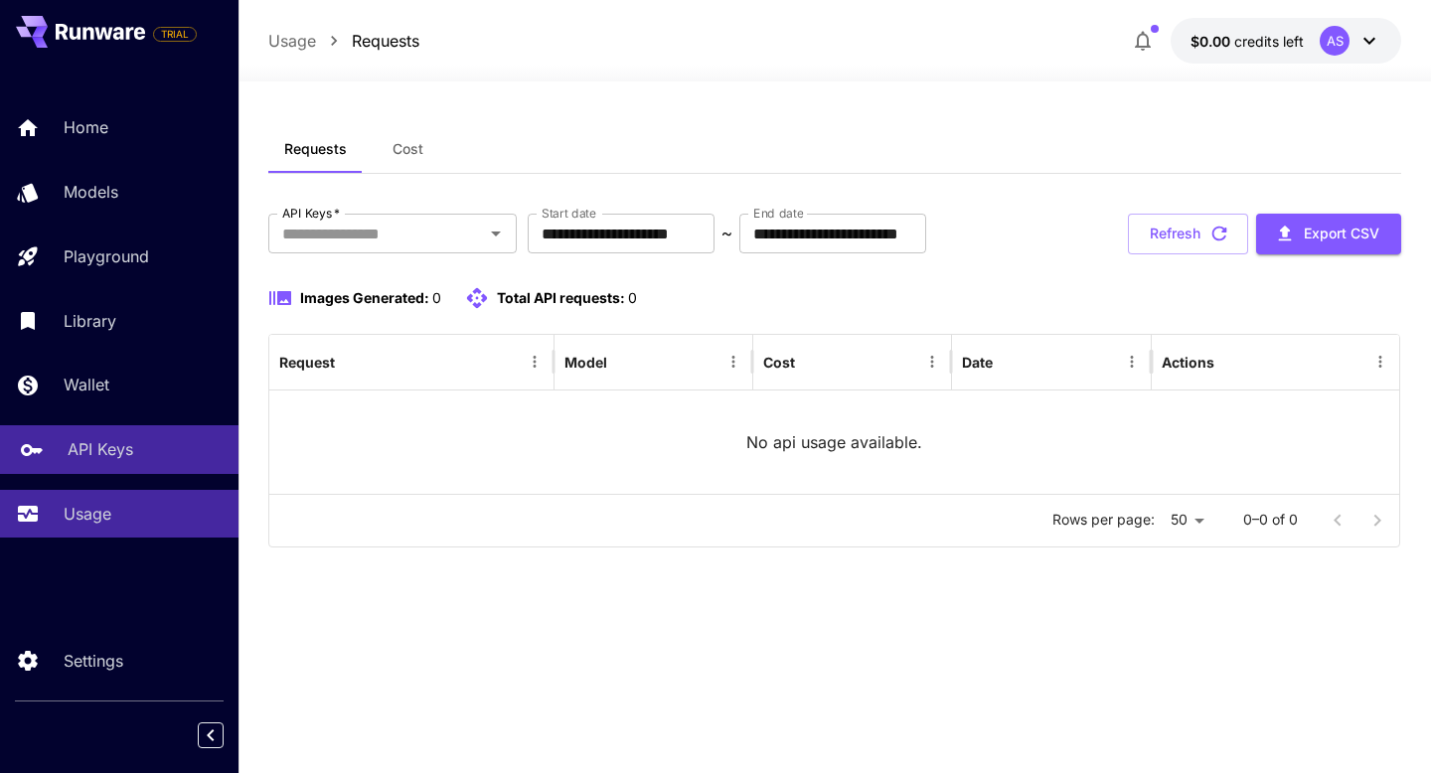
click at [113, 452] on p "API Keys" at bounding box center [101, 449] width 66 height 24
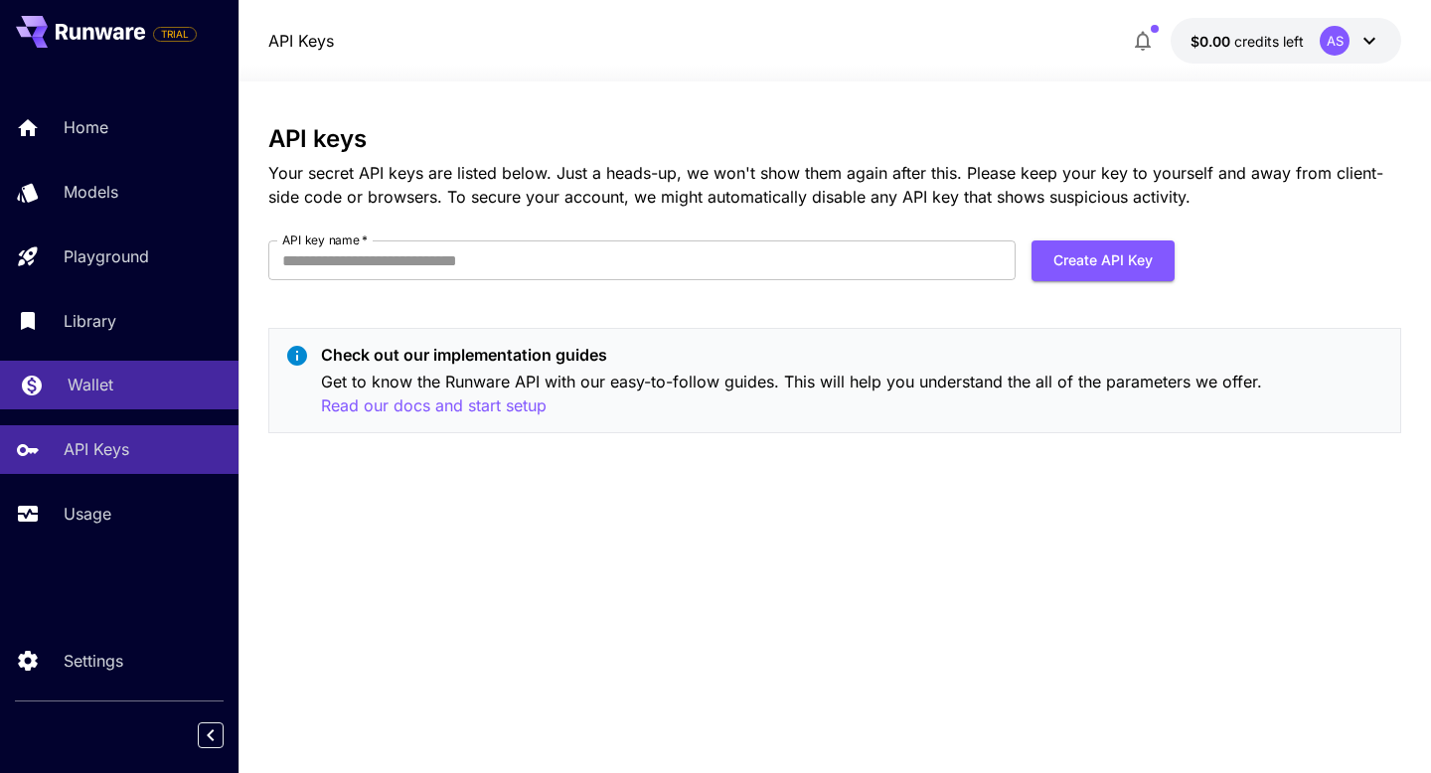
click at [101, 396] on p "Wallet" at bounding box center [91, 385] width 46 height 24
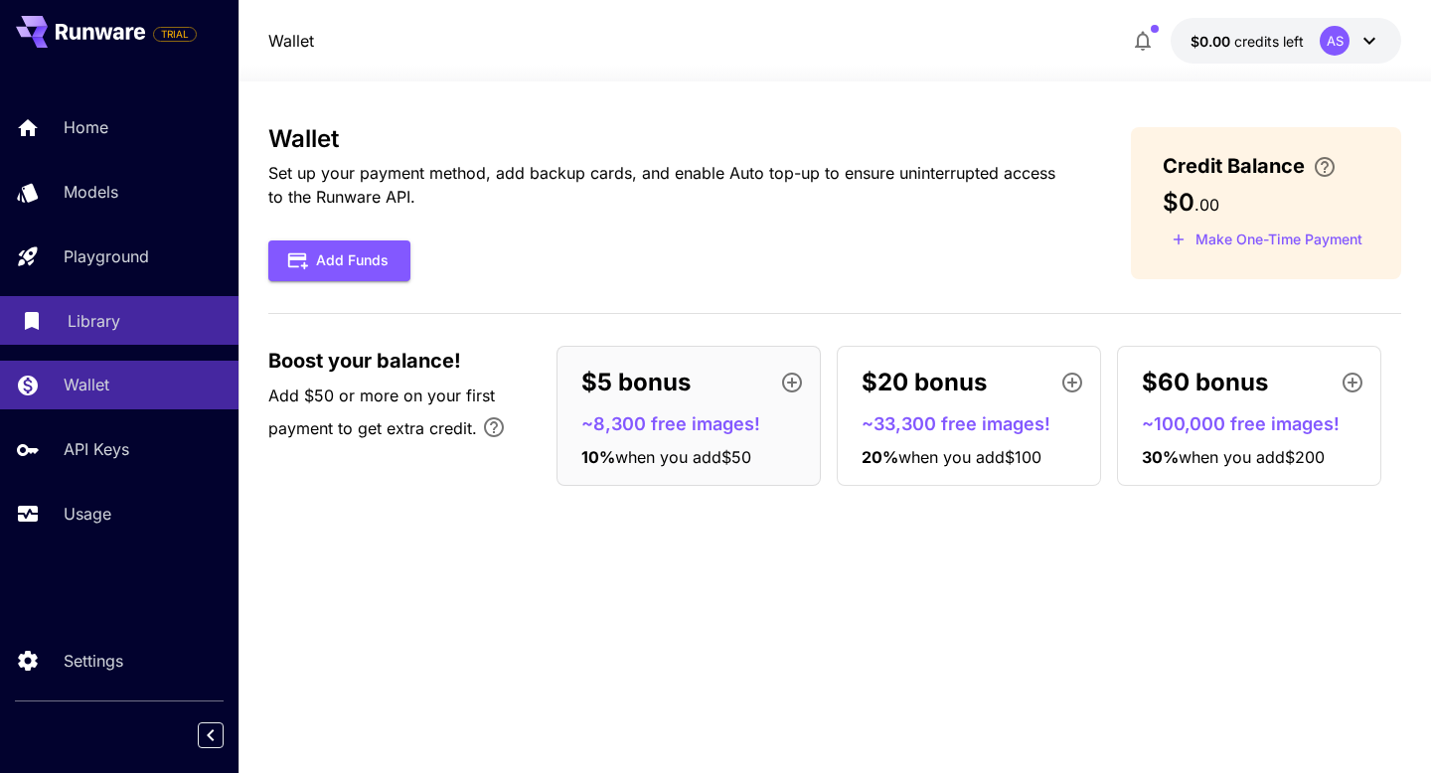
click at [99, 317] on p "Library" at bounding box center [94, 321] width 53 height 24
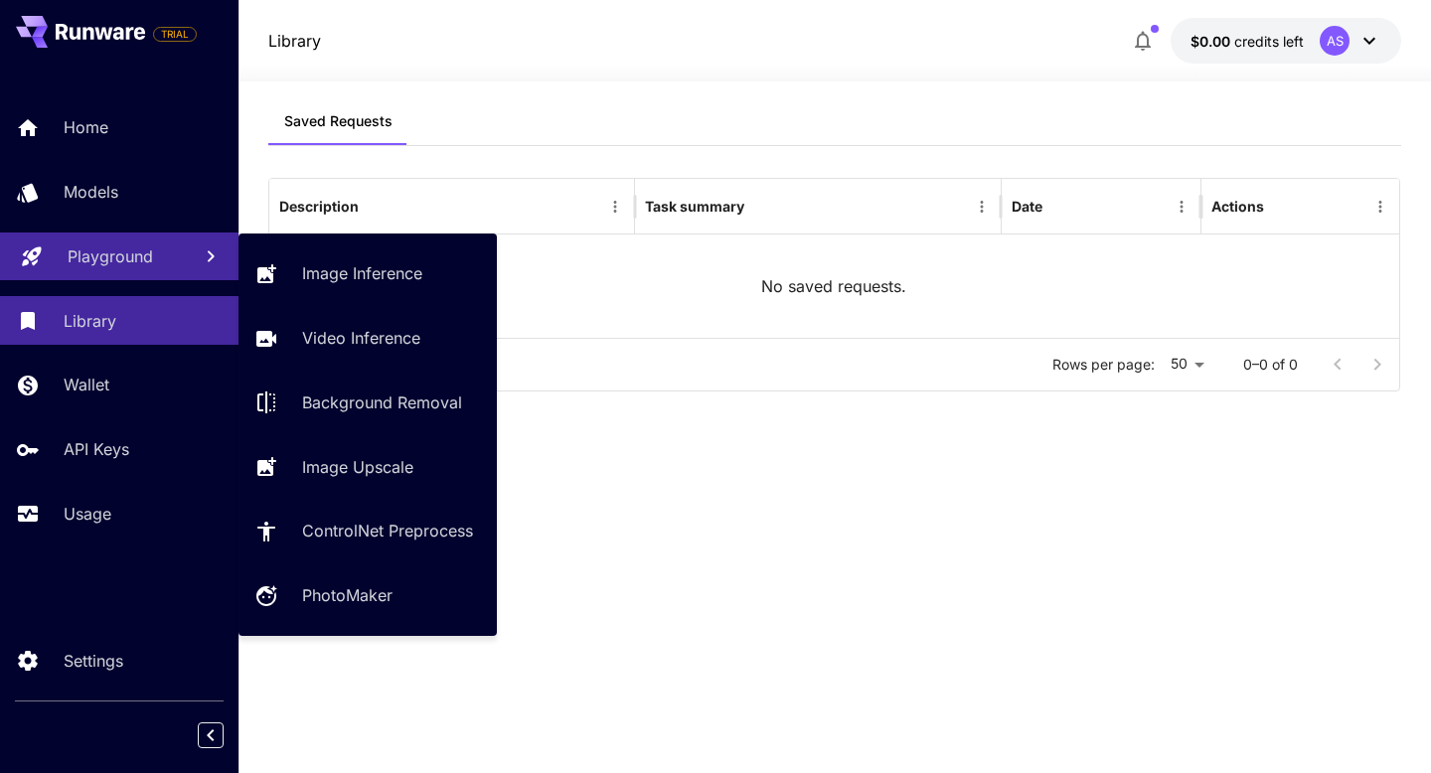
click at [102, 267] on p "Playground" at bounding box center [110, 256] width 85 height 24
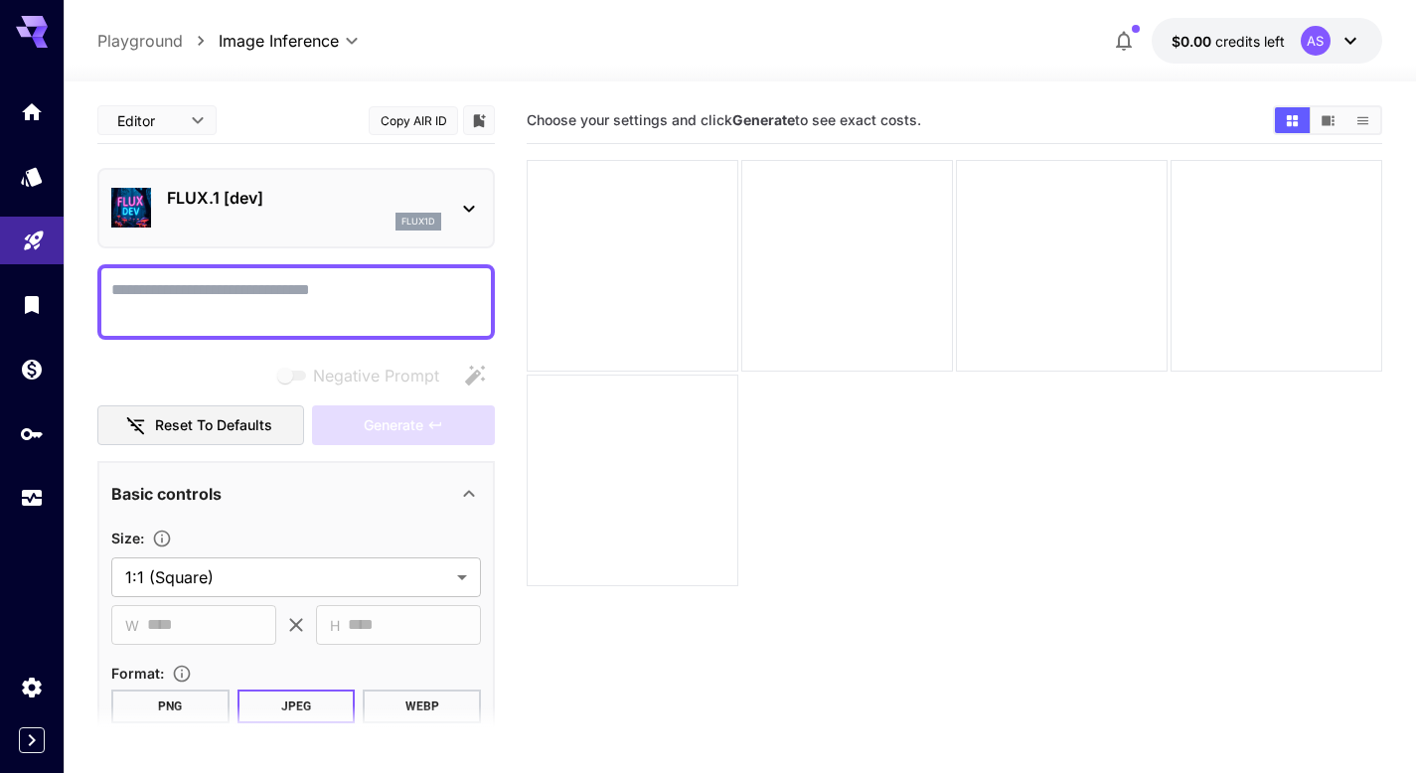
click at [461, 211] on icon at bounding box center [469, 209] width 24 height 24
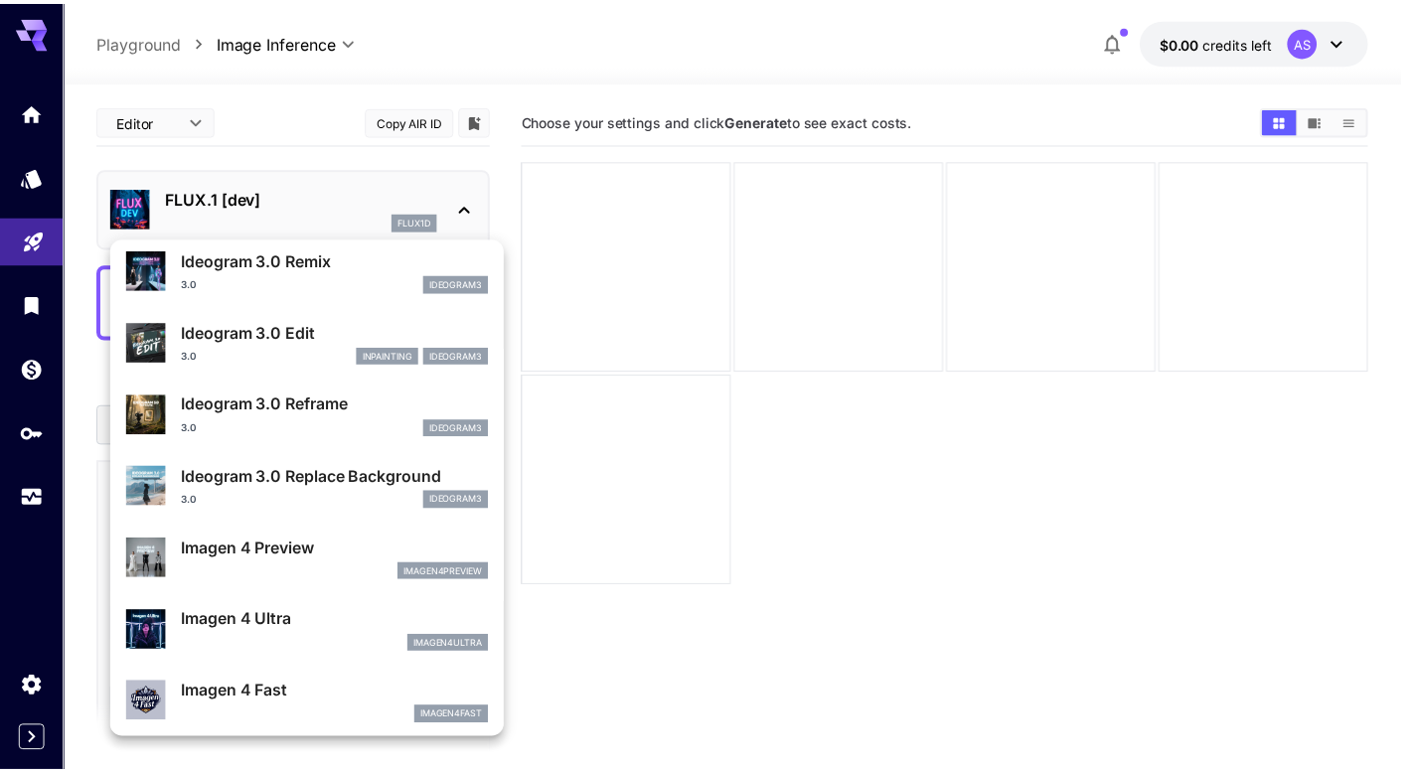
scroll to position [658, 0]
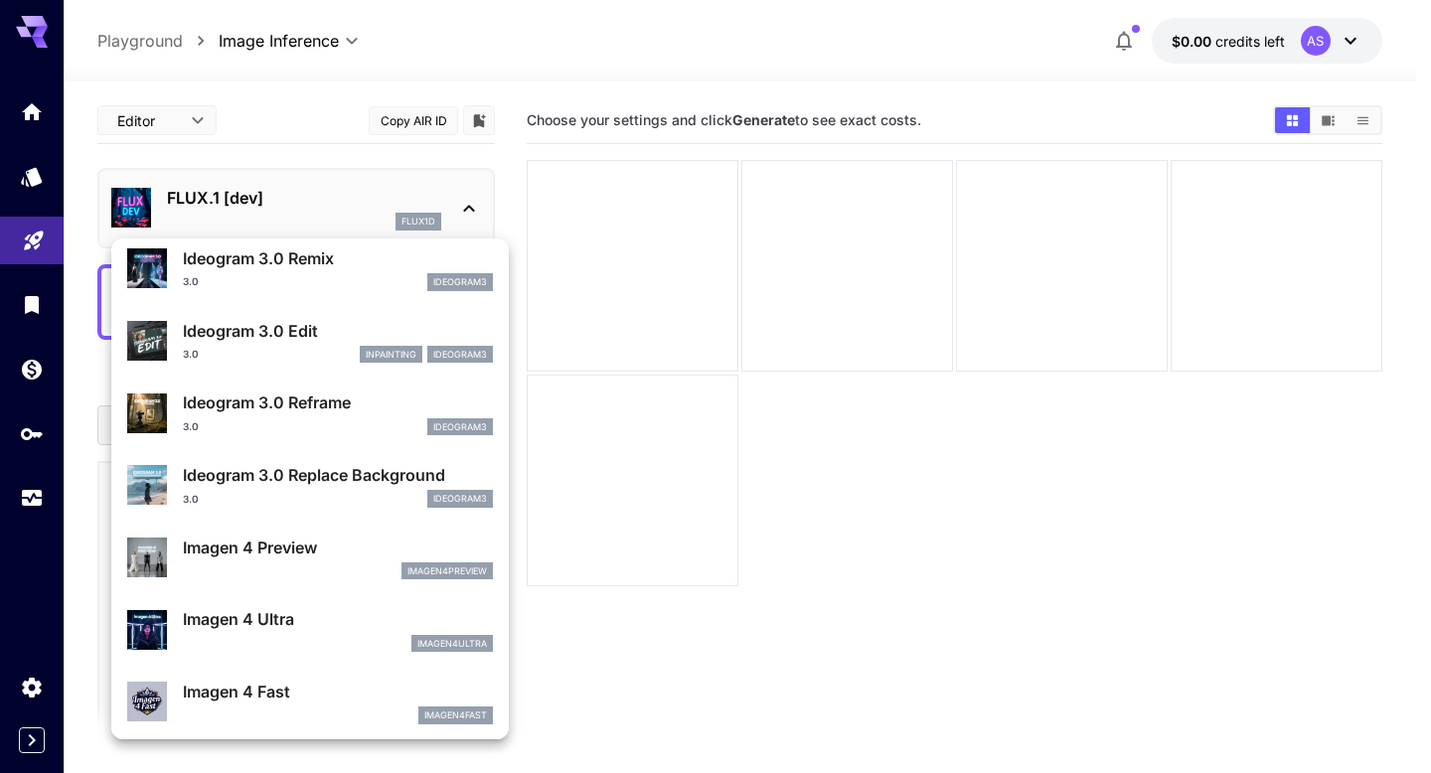
click at [247, 351] on div "3.0 inpainting ideogram3" at bounding box center [338, 355] width 310 height 18
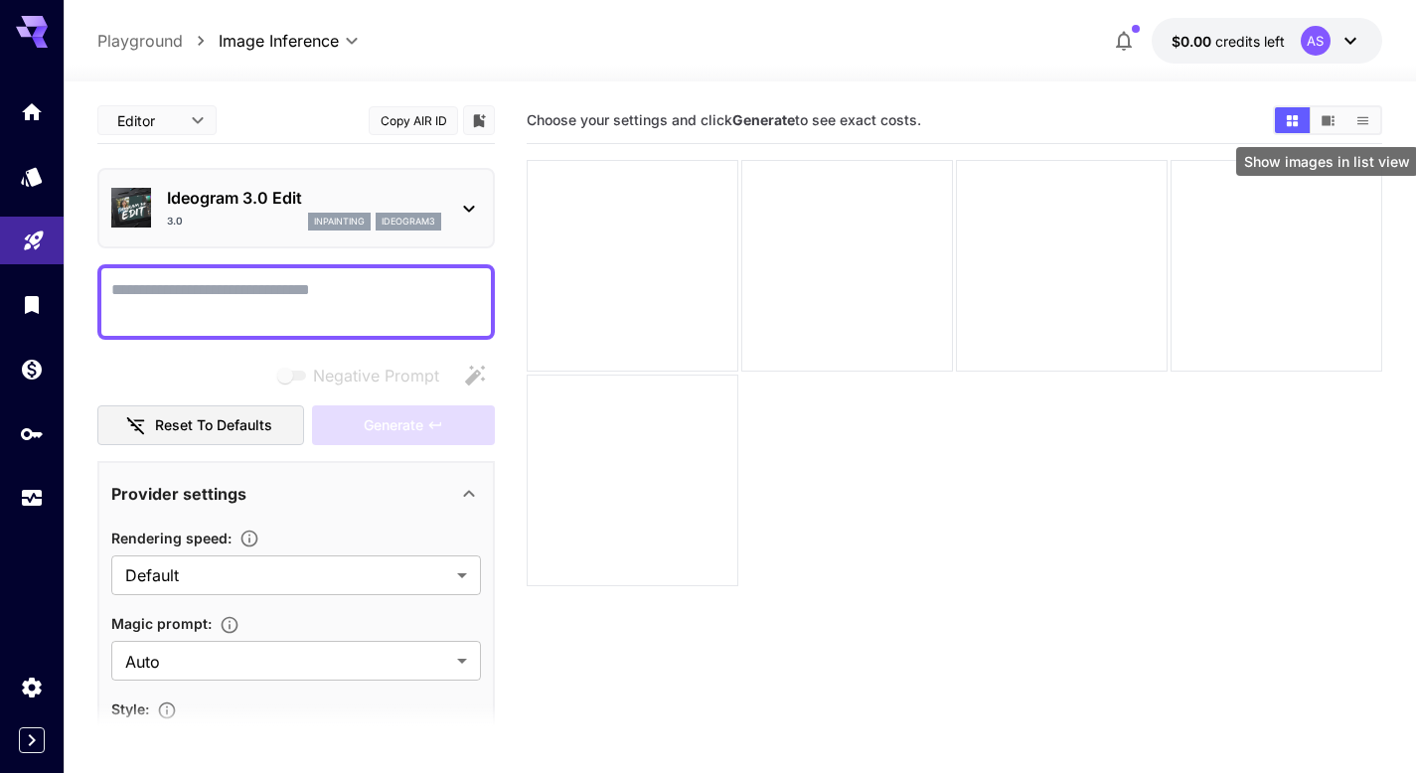
click at [1355, 122] on icon "Show images in list view" at bounding box center [1362, 120] width 15 height 15
click at [1327, 119] on icon "Show images in video view" at bounding box center [1327, 120] width 13 height 10
click at [1300, 120] on button "Show images in grid view" at bounding box center [1292, 120] width 35 height 26
click at [1342, 37] on icon at bounding box center [1350, 41] width 24 height 24
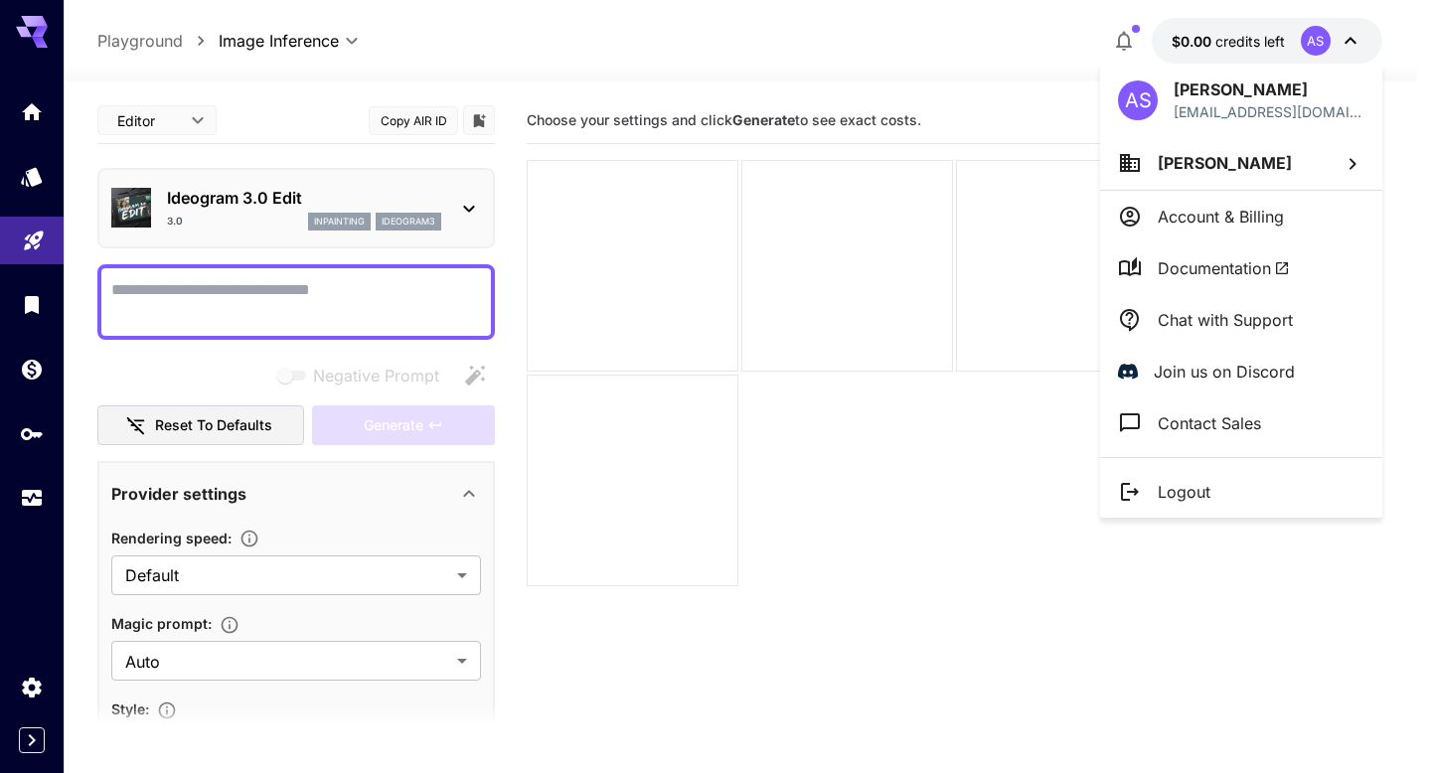
click at [868, 572] on div at bounding box center [715, 386] width 1431 height 773
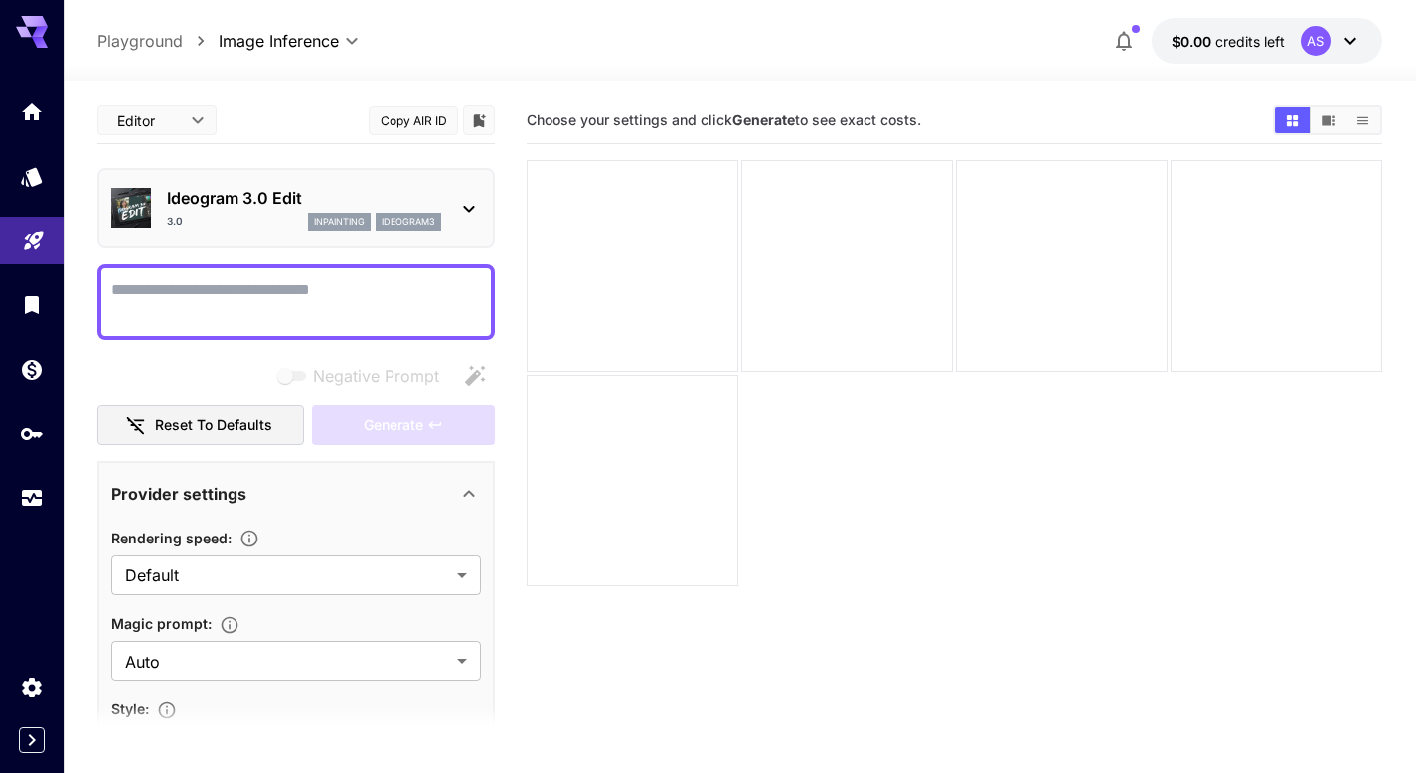
click at [173, 122] on body "**********" at bounding box center [708, 465] width 1416 height 930
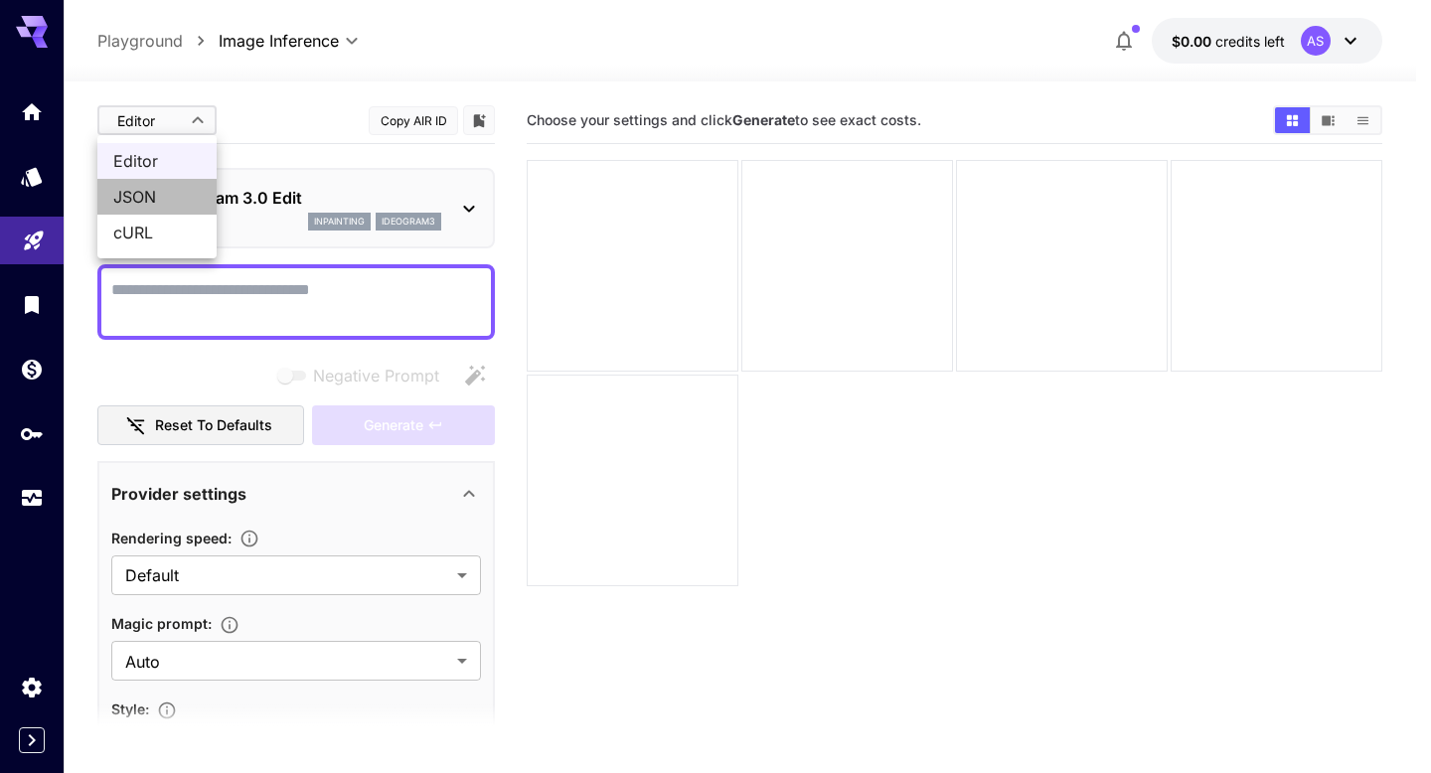
click at [142, 191] on span "JSON" at bounding box center [156, 197] width 87 height 24
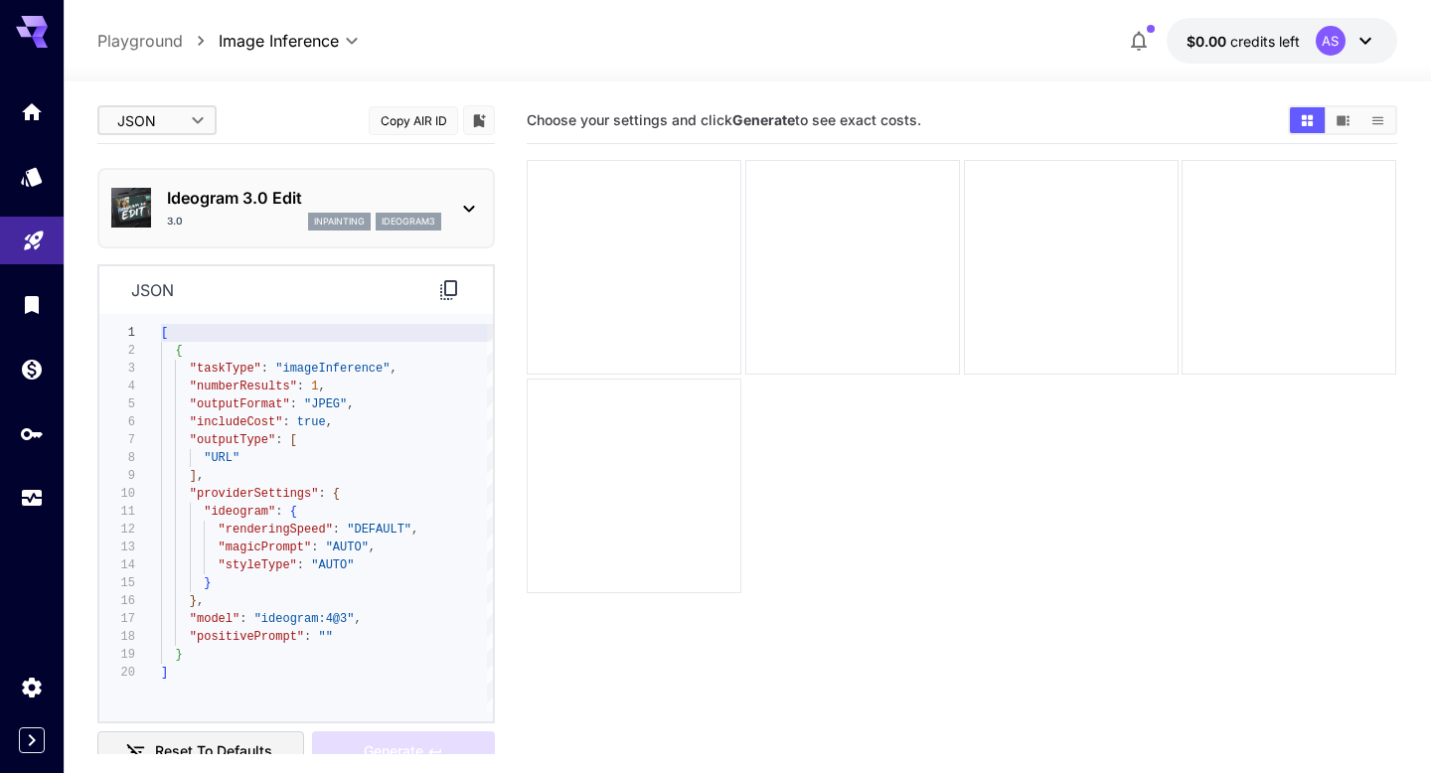
click at [185, 121] on body "**********" at bounding box center [715, 465] width 1431 height 930
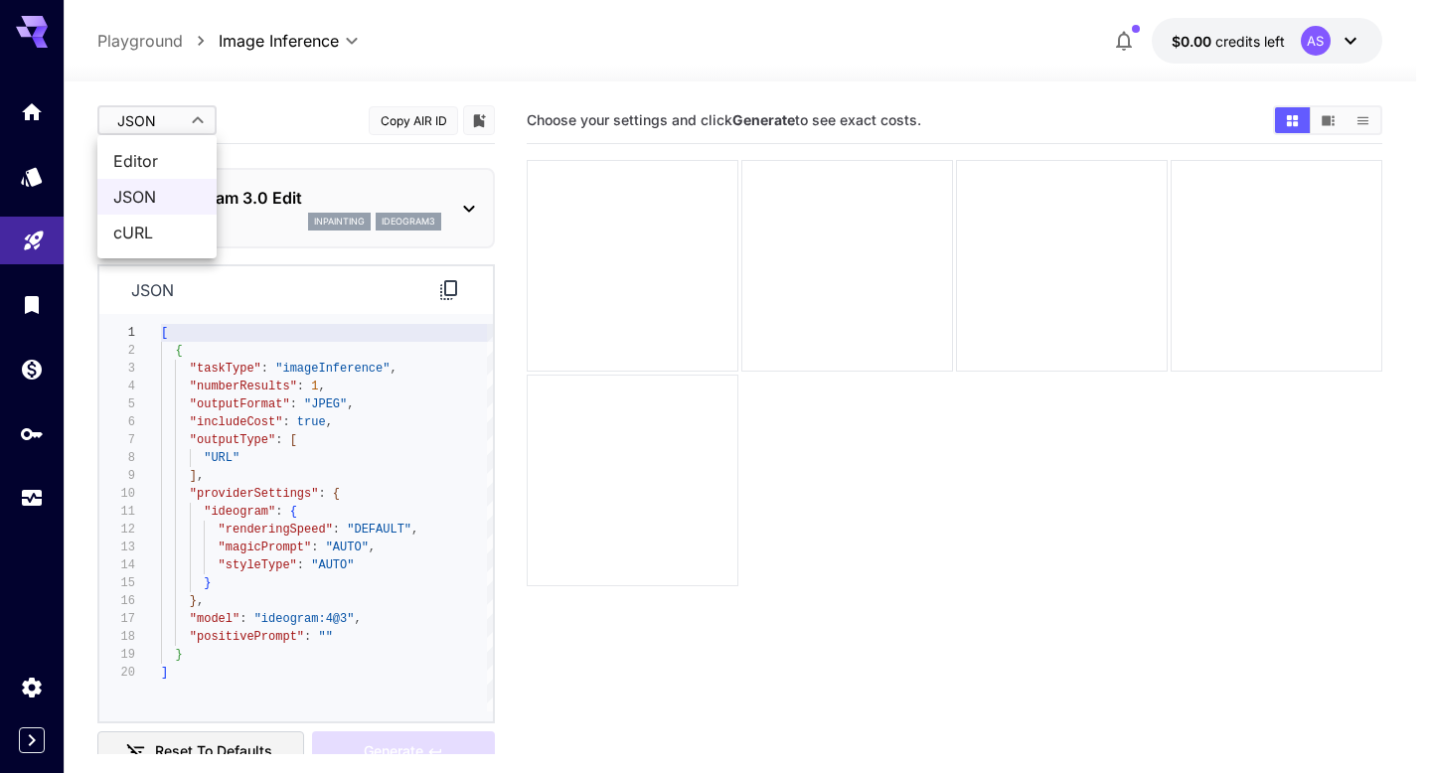
click at [163, 153] on span "Editor" at bounding box center [156, 161] width 87 height 24
type input "****"
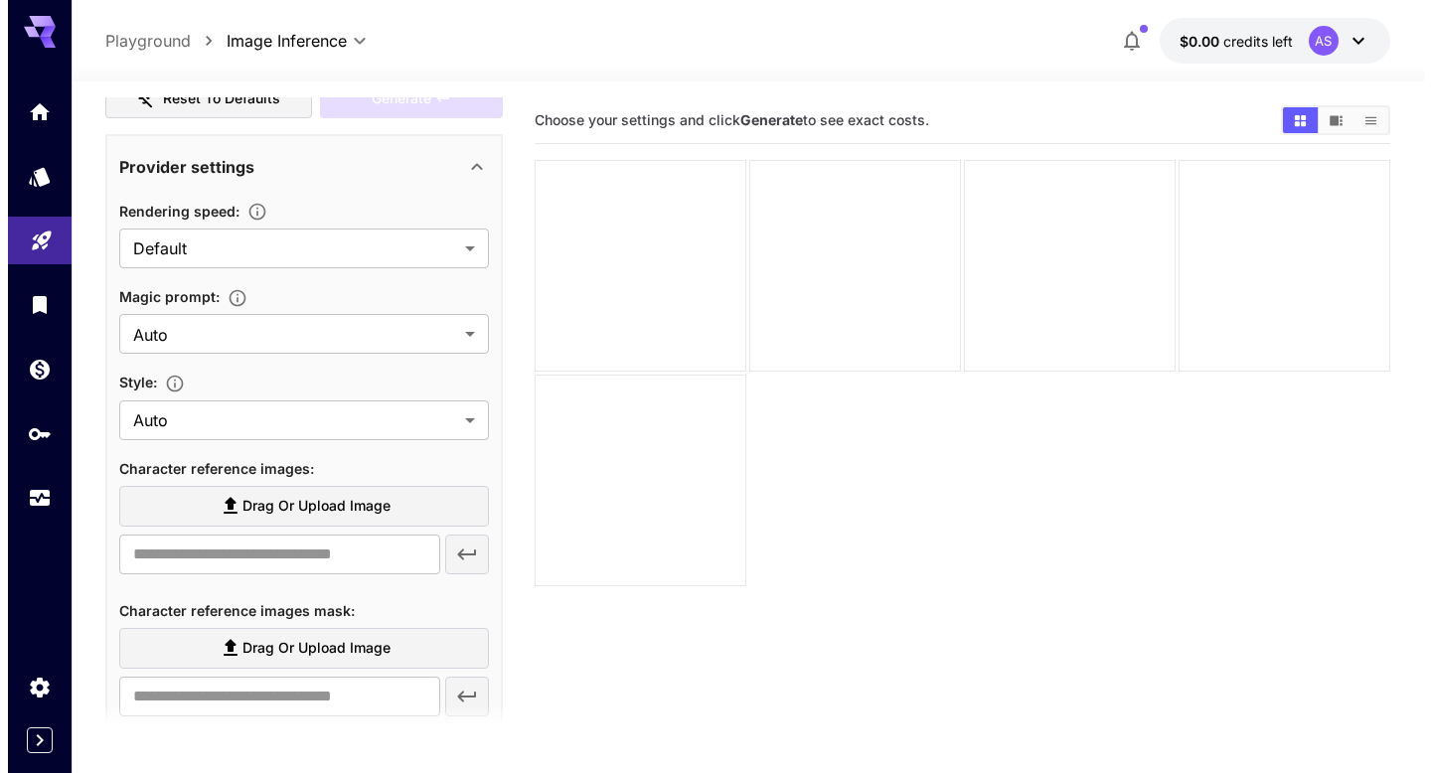
scroll to position [340, 0]
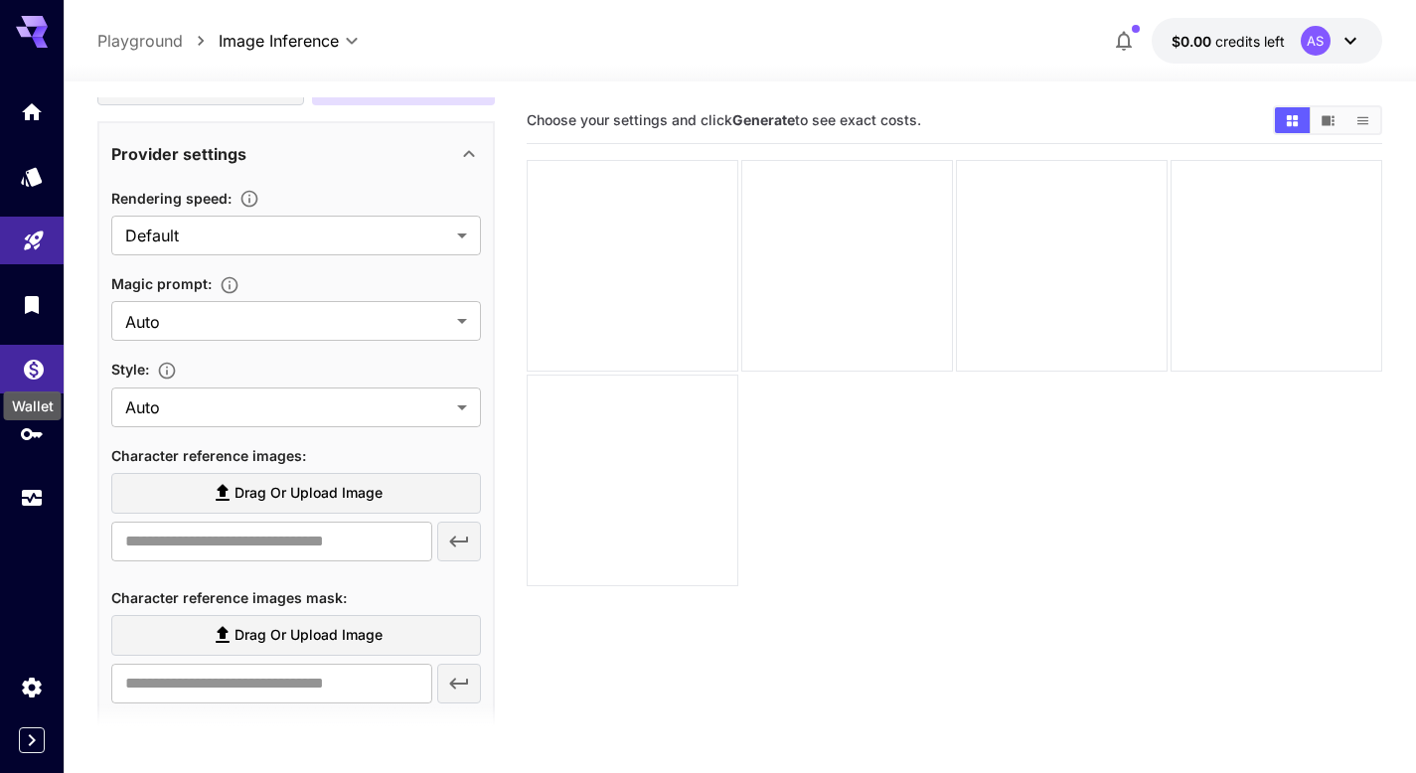
click at [28, 368] on icon "Wallet" at bounding box center [34, 364] width 20 height 20
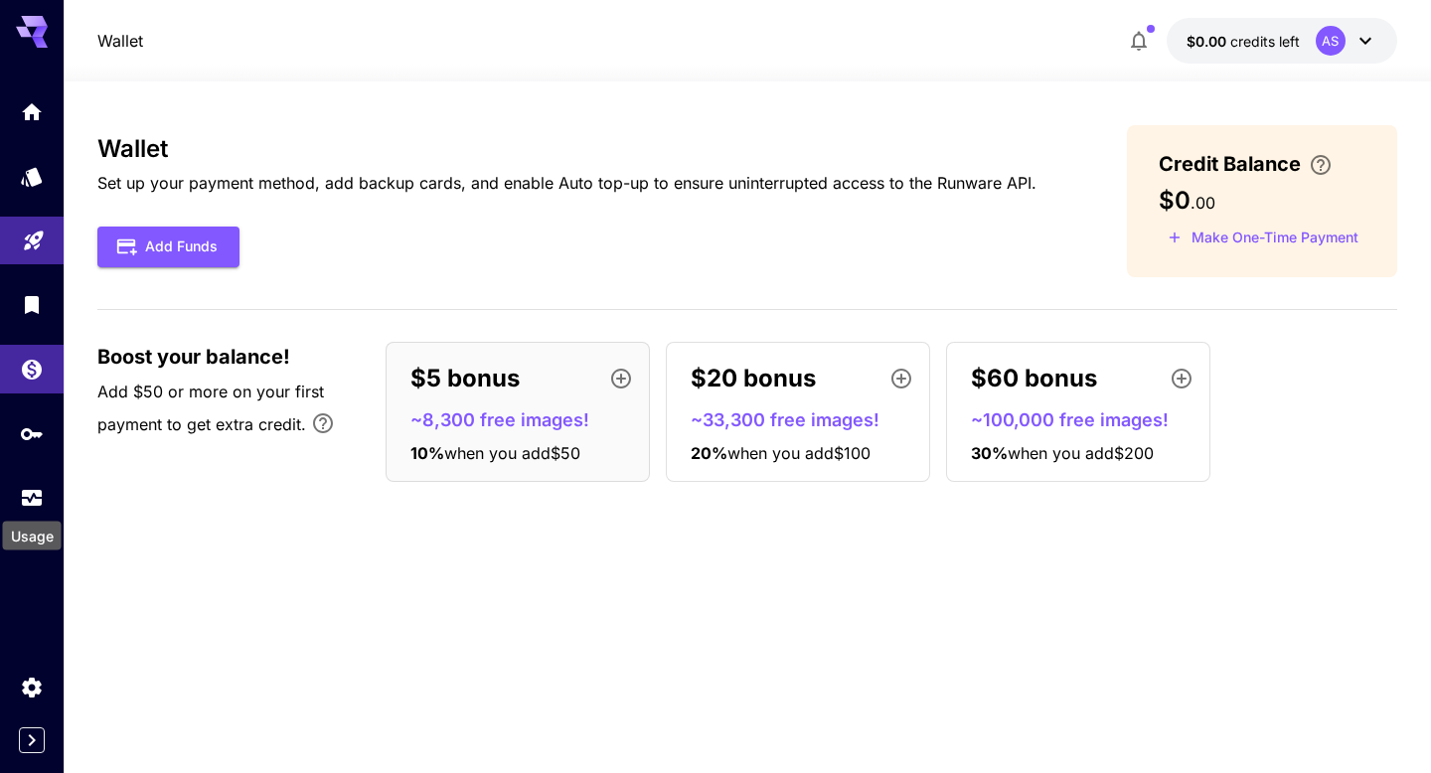
click at [32, 508] on div "Usage" at bounding box center [32, 530] width 63 height 45
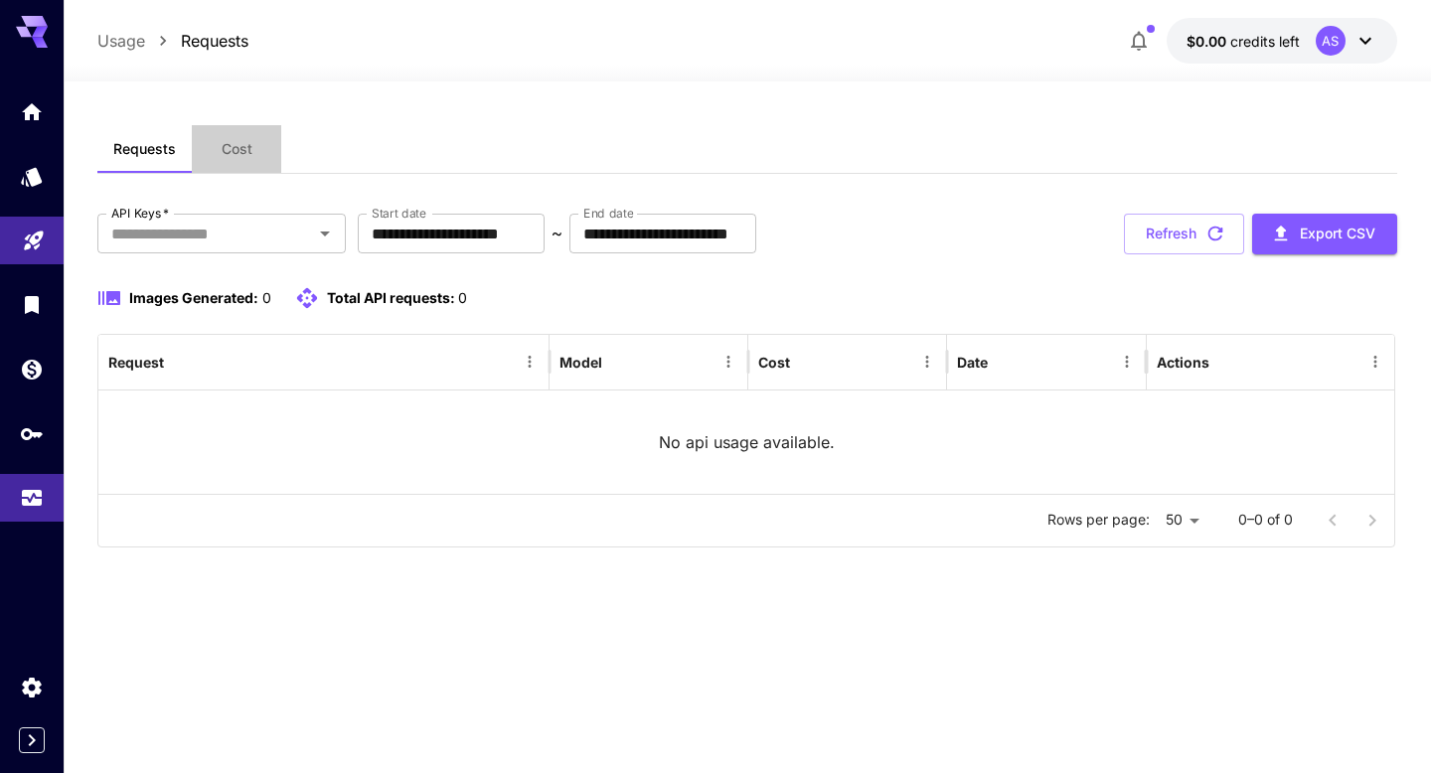
click at [242, 150] on span "Cost" at bounding box center [237, 149] width 31 height 18
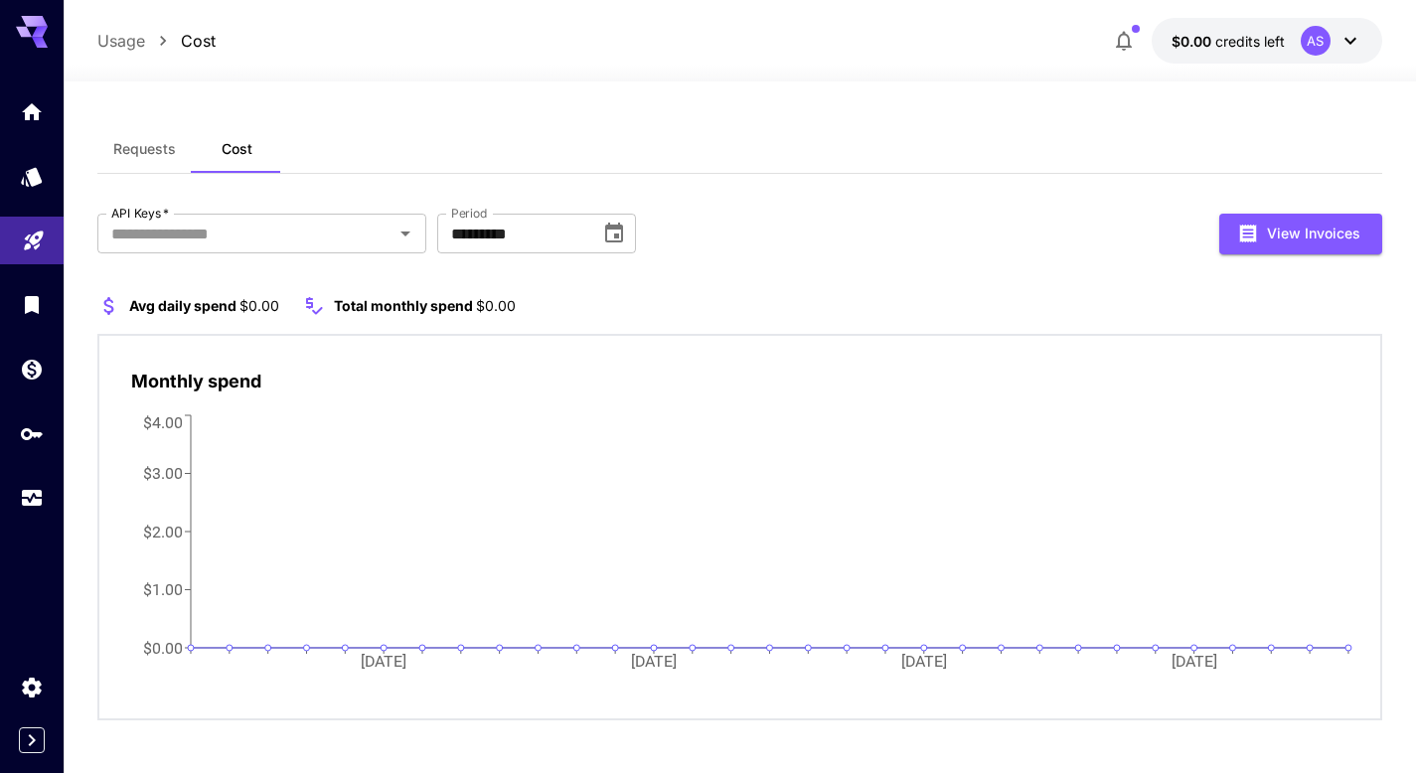
click at [154, 147] on span "Requests" at bounding box center [144, 149] width 63 height 18
